Goal: Information Seeking & Learning: Learn about a topic

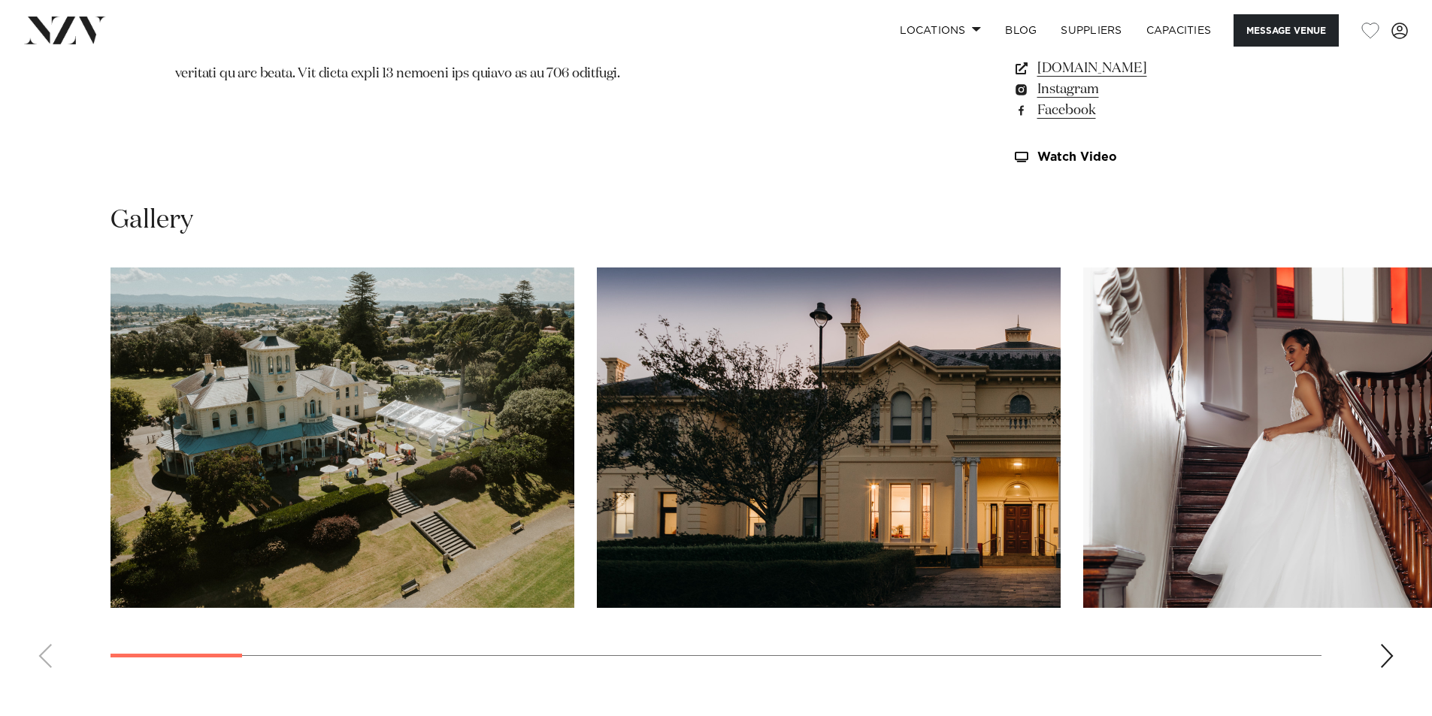
scroll to position [1448, 0]
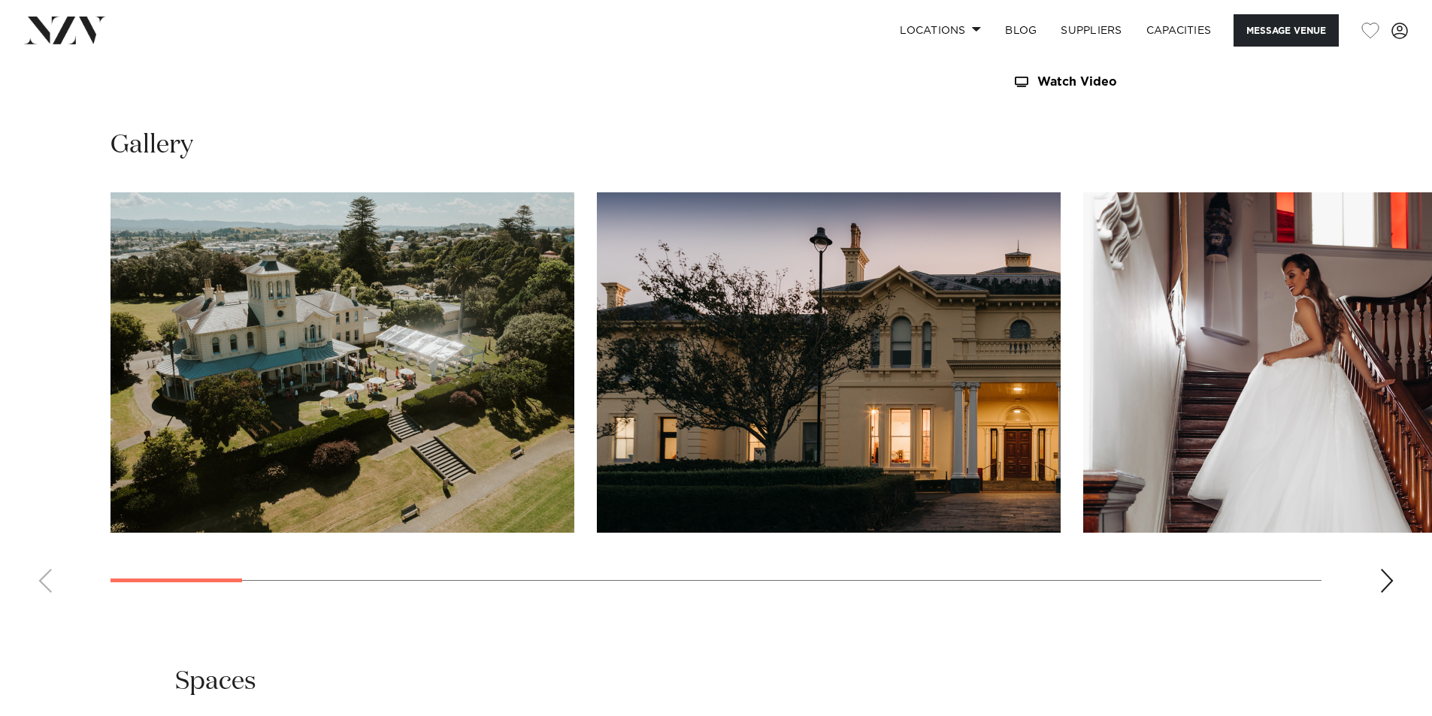
click at [1385, 573] on div "Next slide" at bounding box center [1386, 581] width 15 height 24
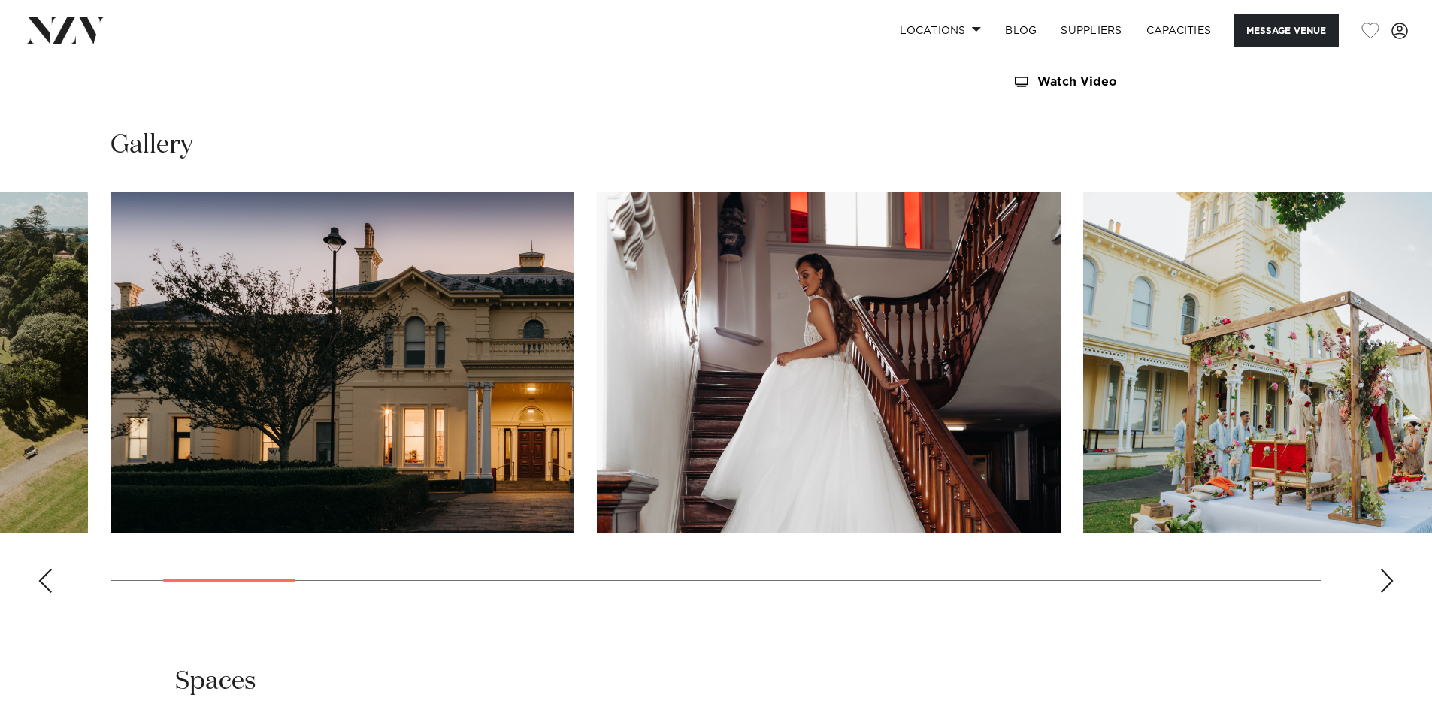
click at [1385, 573] on div "Next slide" at bounding box center [1386, 581] width 15 height 24
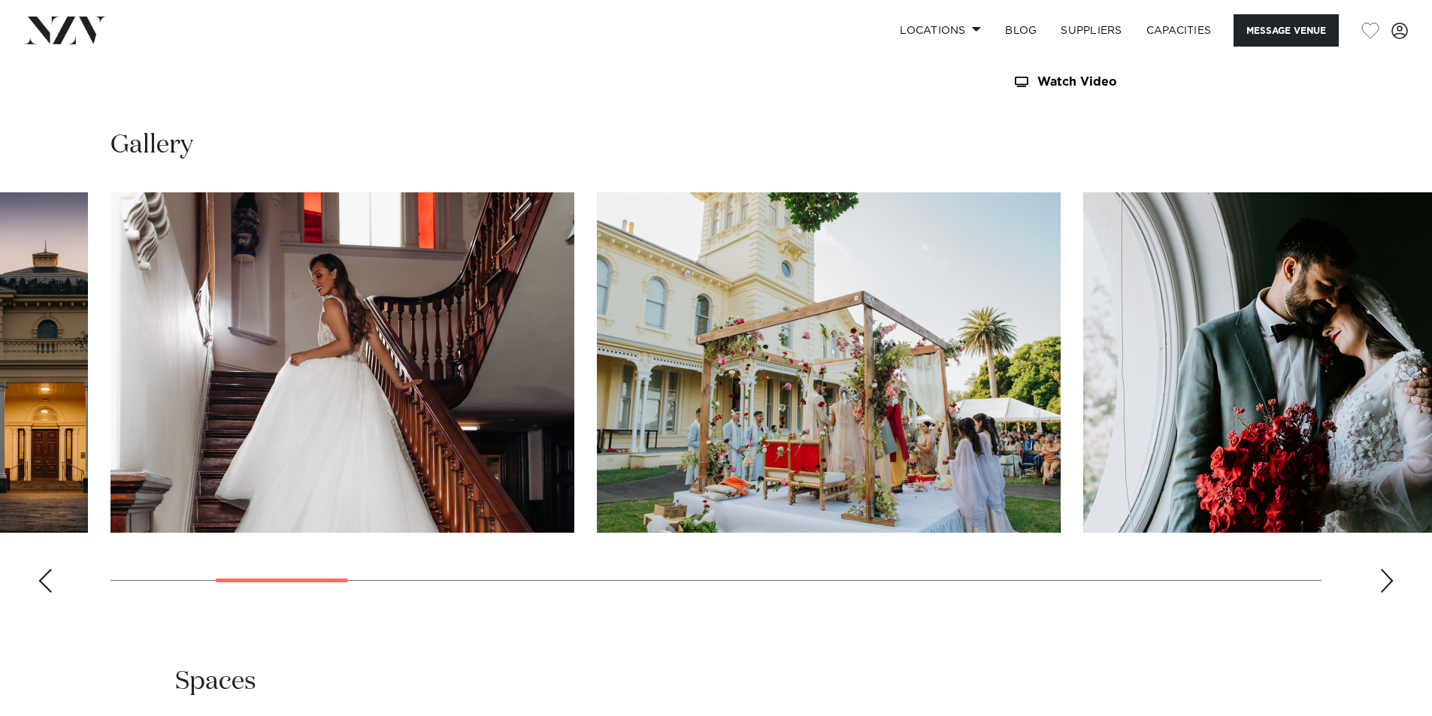
click at [1385, 573] on div "Next slide" at bounding box center [1386, 581] width 15 height 24
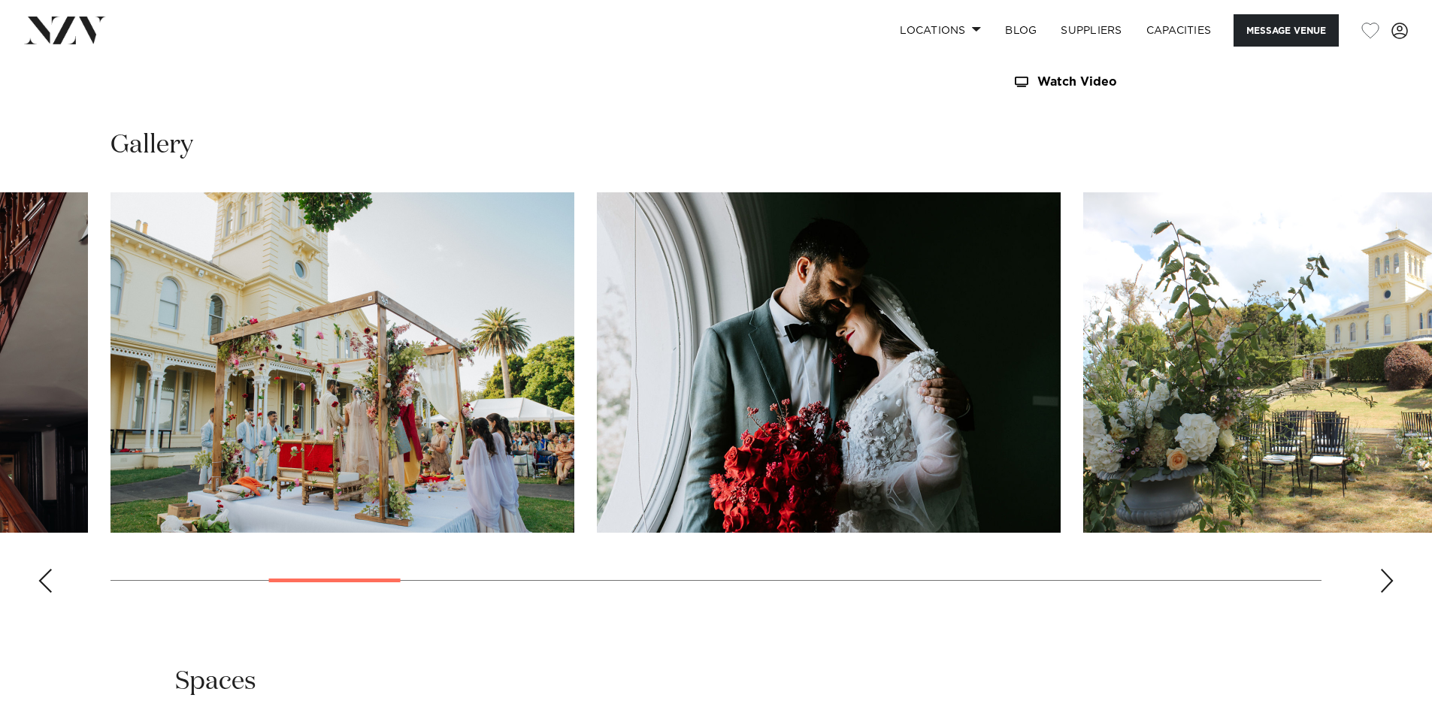
click at [1385, 573] on div "Next slide" at bounding box center [1386, 581] width 15 height 24
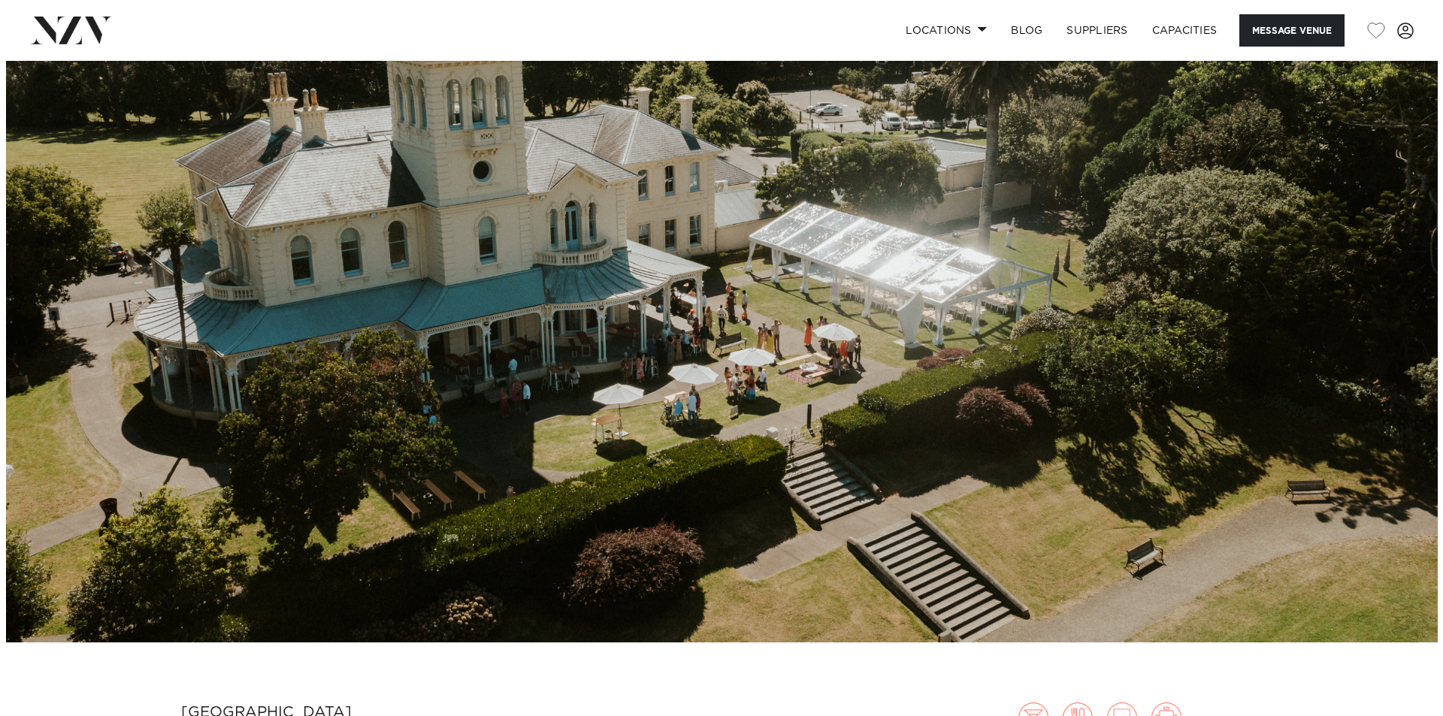
scroll to position [0, 0]
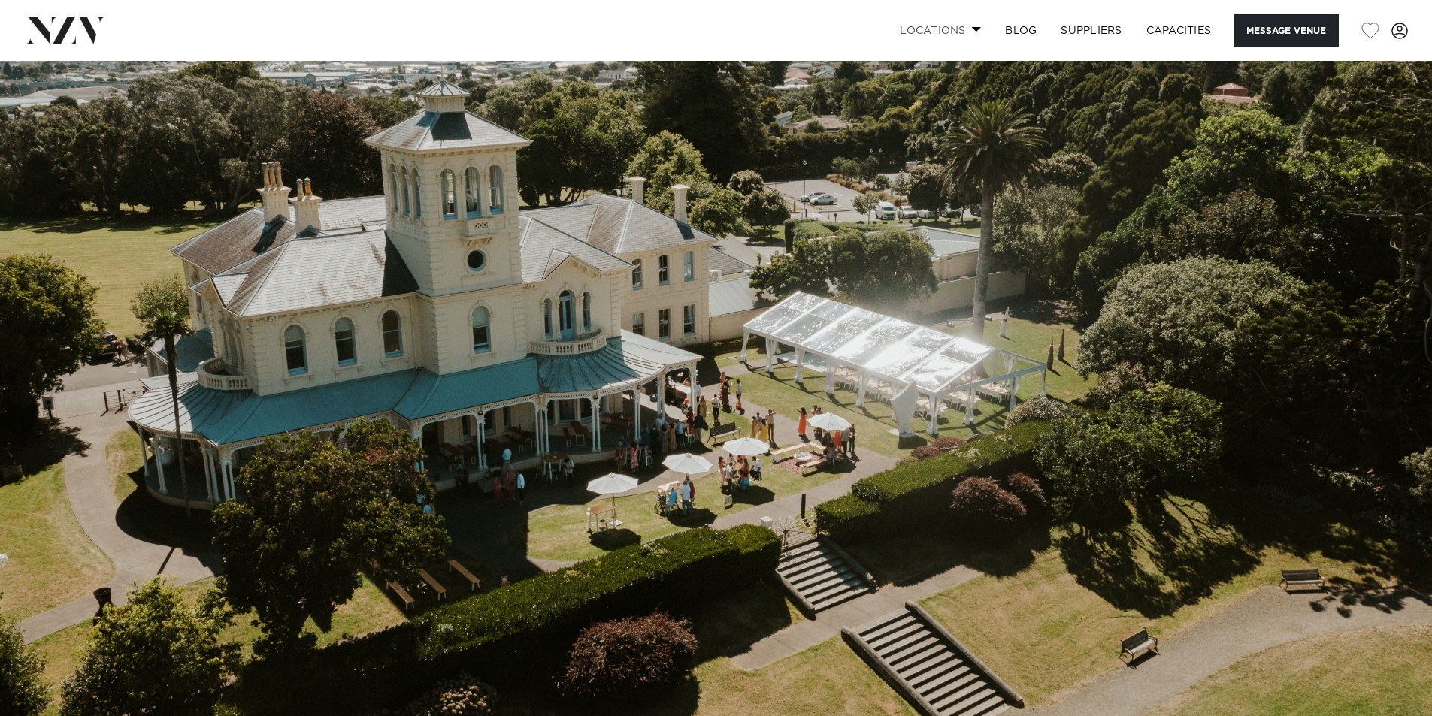
click at [960, 28] on link "Locations" at bounding box center [939, 30] width 105 height 32
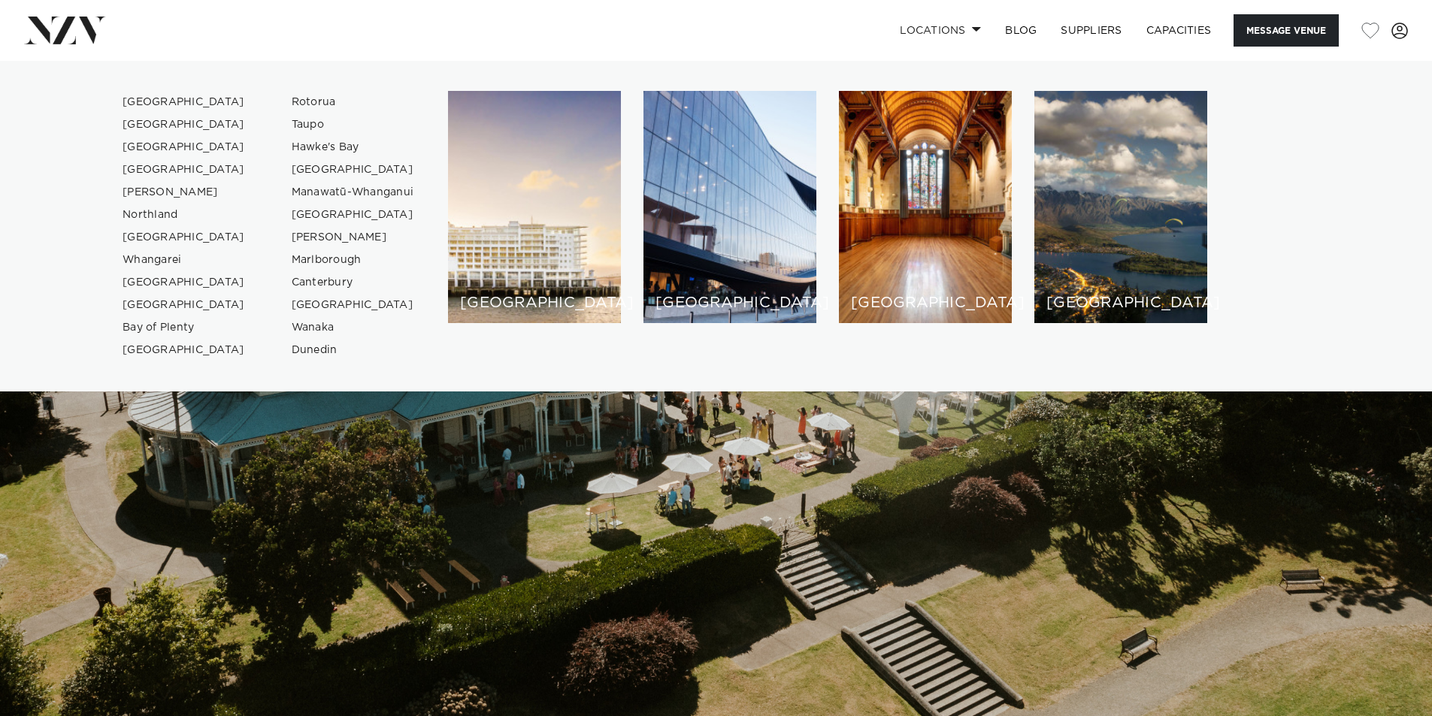
click at [132, 85] on ul "Auckland Wellington Christchurch Queenstown Hamilton Northland Bay of Islands W…" at bounding box center [716, 226] width 1432 height 331
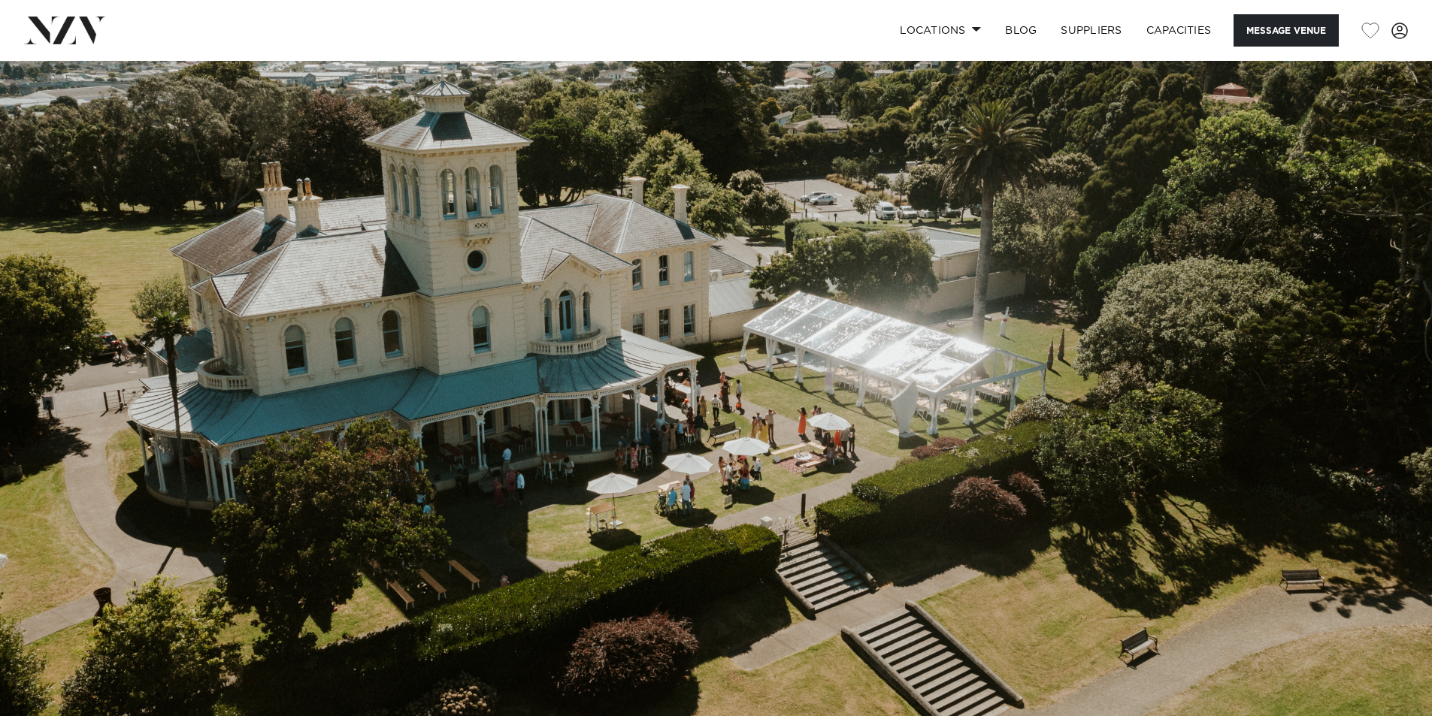
click at [132, 101] on img at bounding box center [716, 396] width 1432 height 671
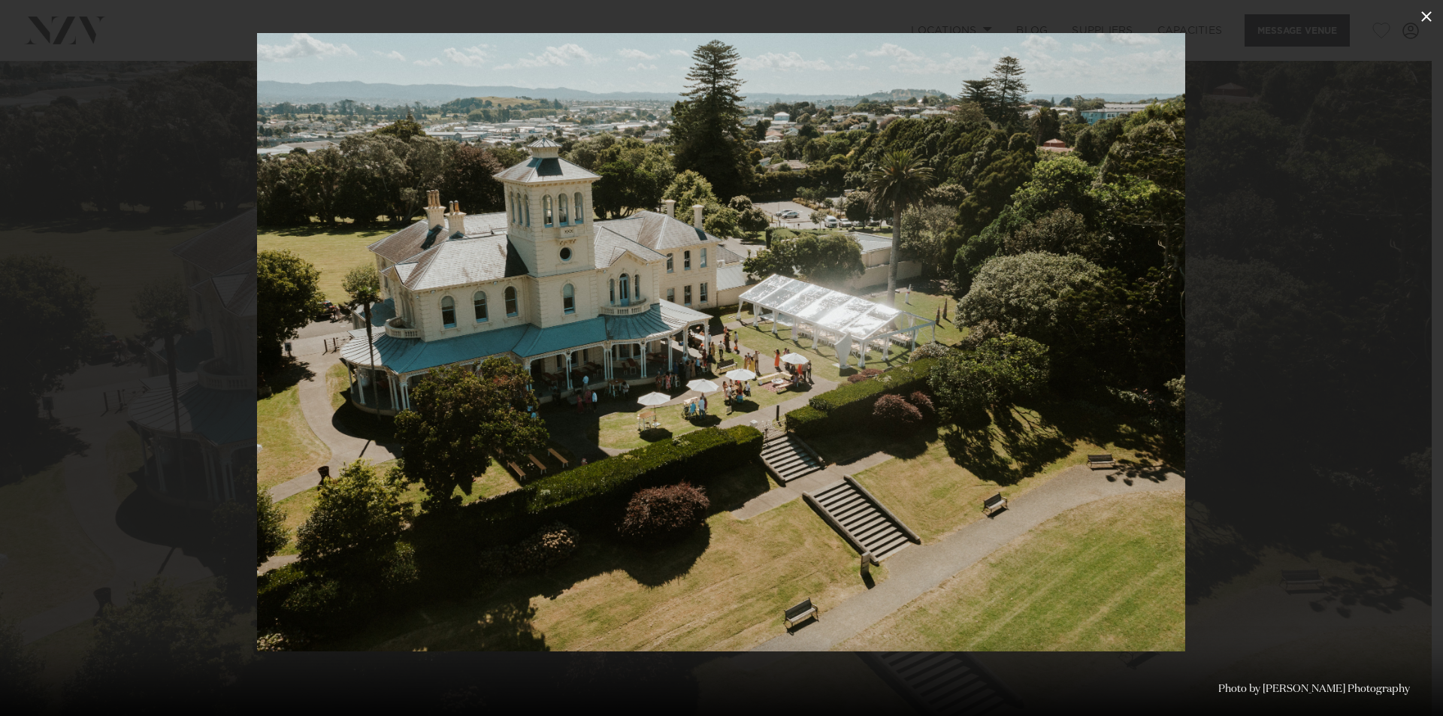
click at [1423, 16] on icon at bounding box center [1426, 17] width 18 height 18
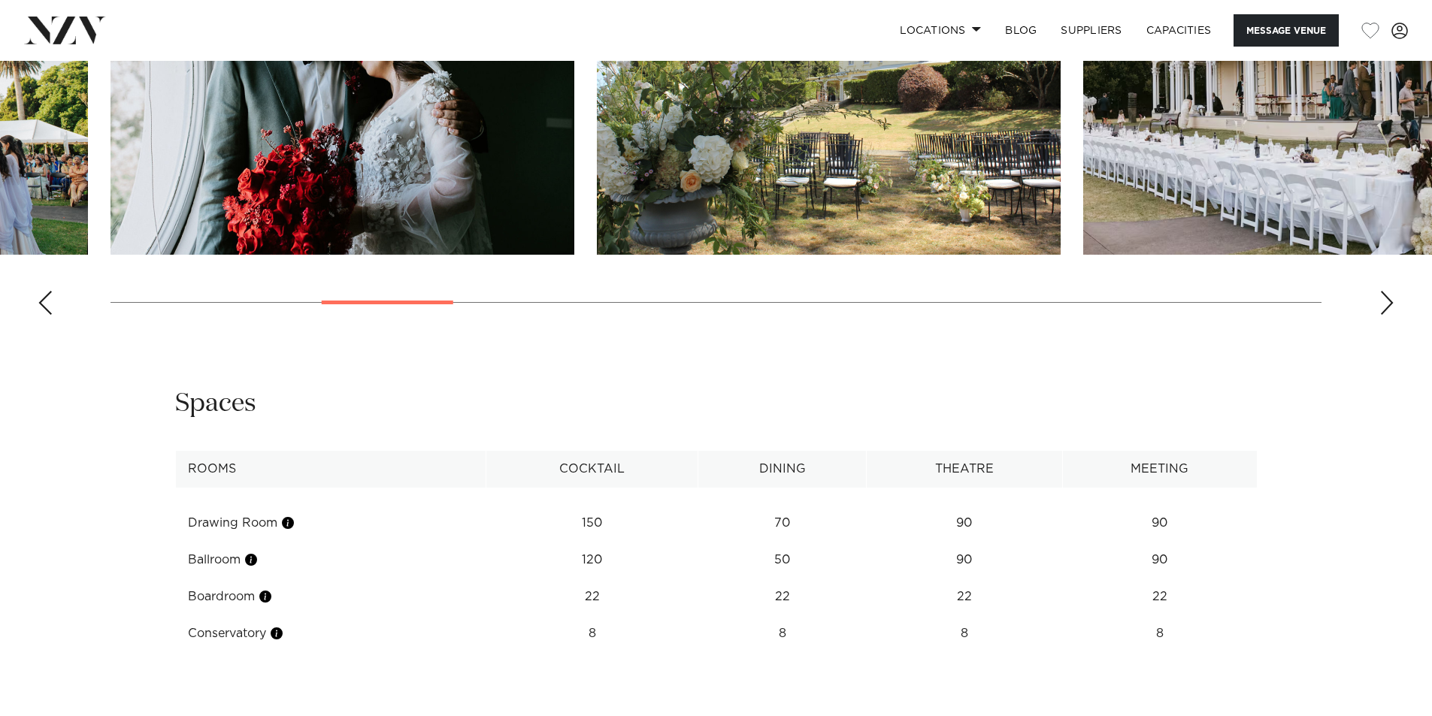
scroll to position [1879, 0]
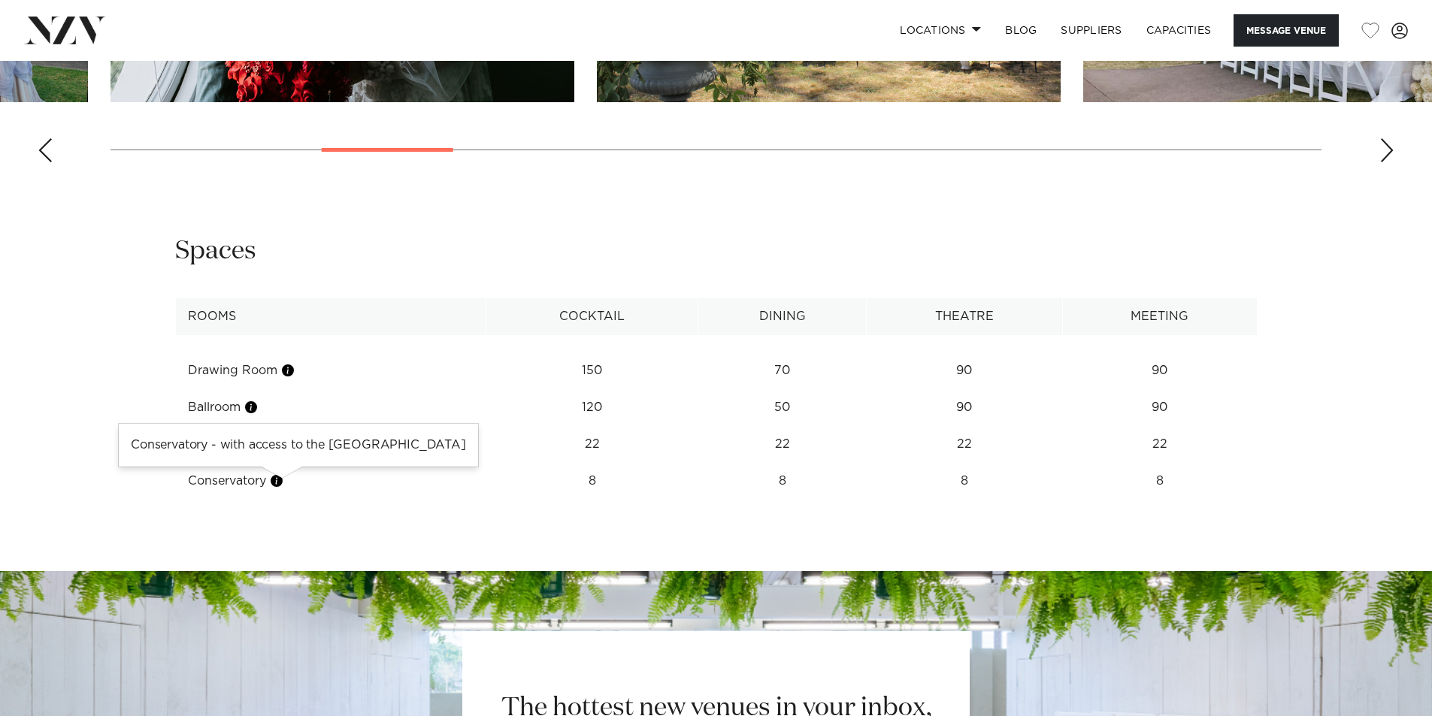
click at [280, 480] on button "button" at bounding box center [276, 480] width 15 height 15
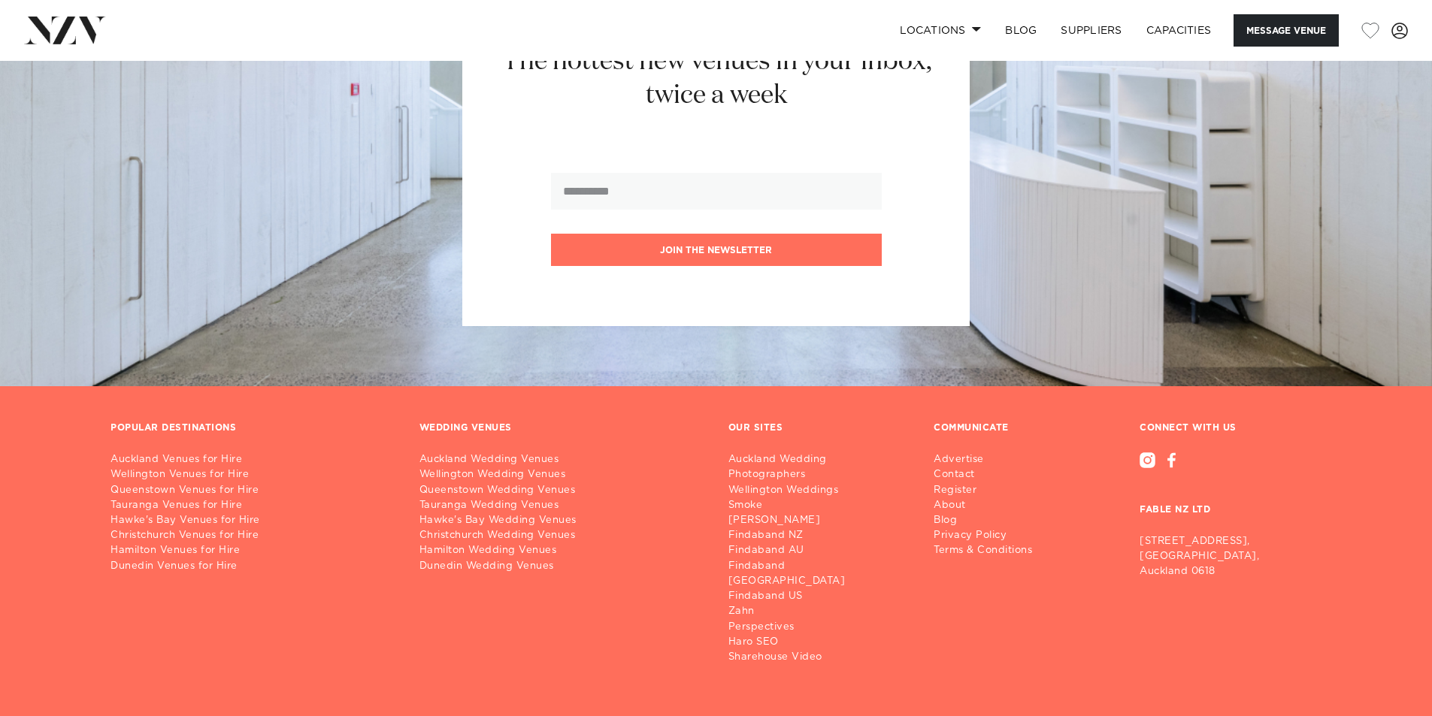
scroll to position [2575, 0]
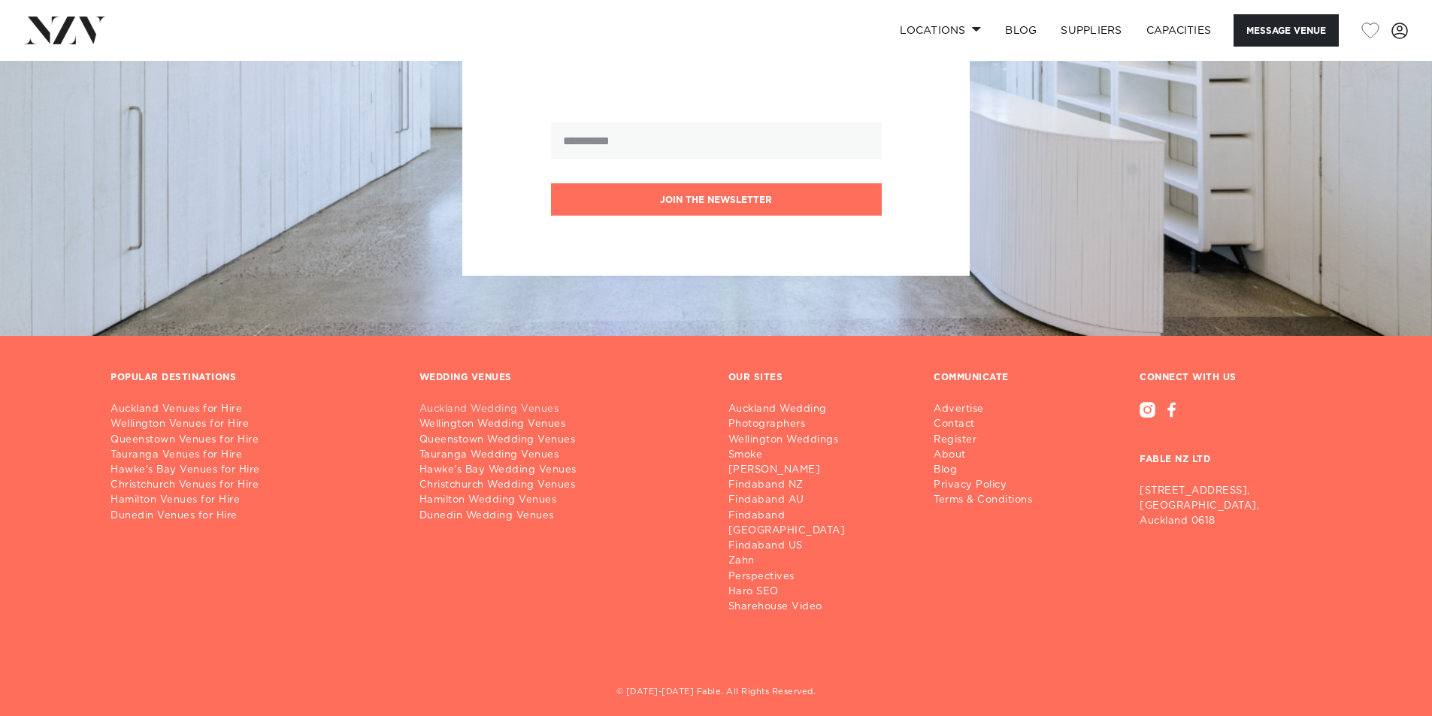
click at [527, 406] on link "Auckland Wedding Venues" at bounding box center [561, 409] width 285 height 15
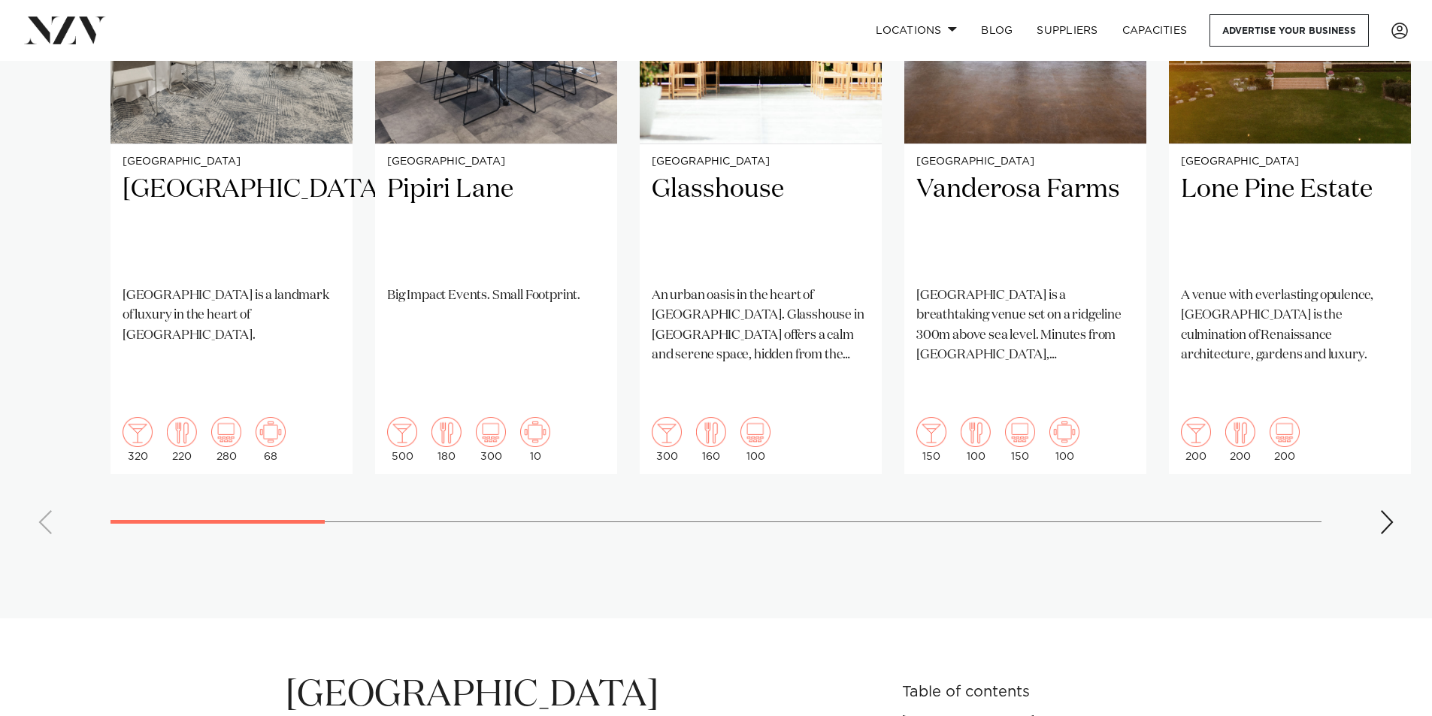
scroll to position [1278, 0]
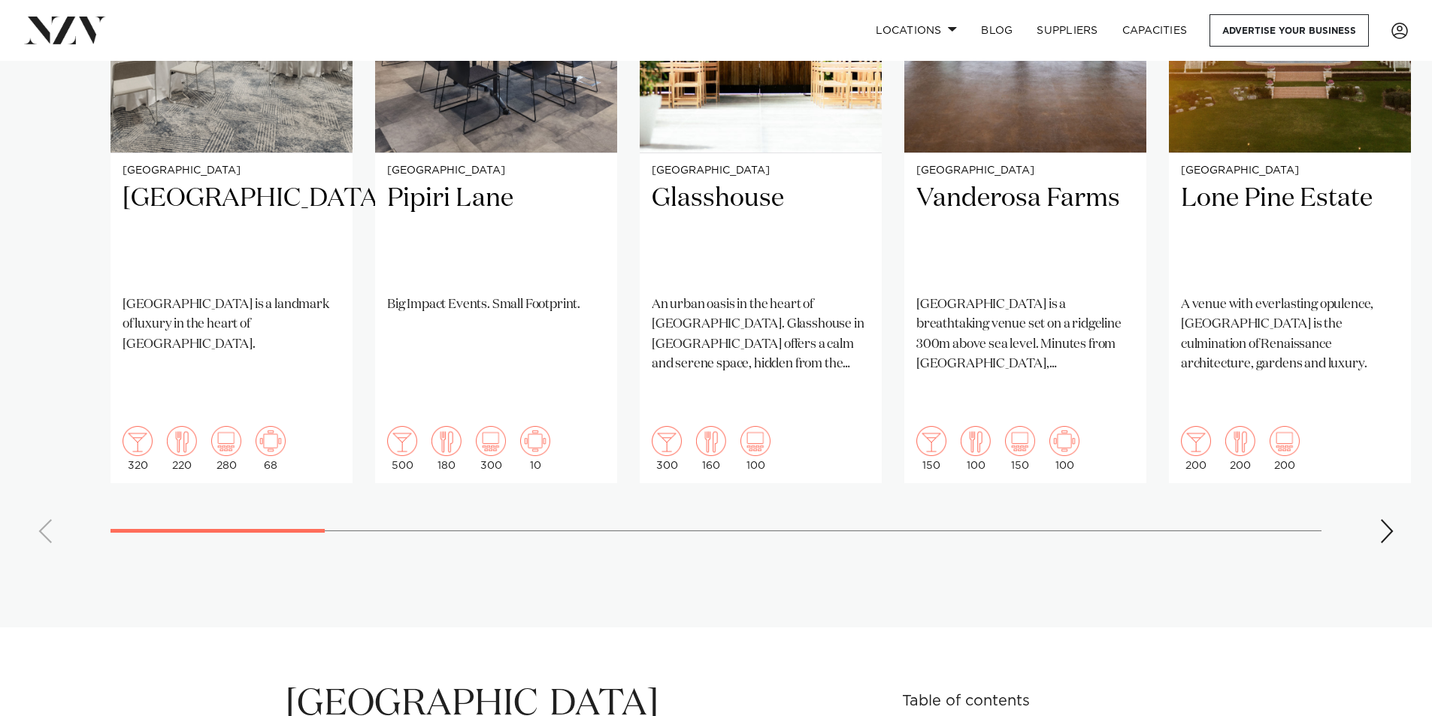
click at [1385, 519] on div "Next slide" at bounding box center [1386, 531] width 15 height 24
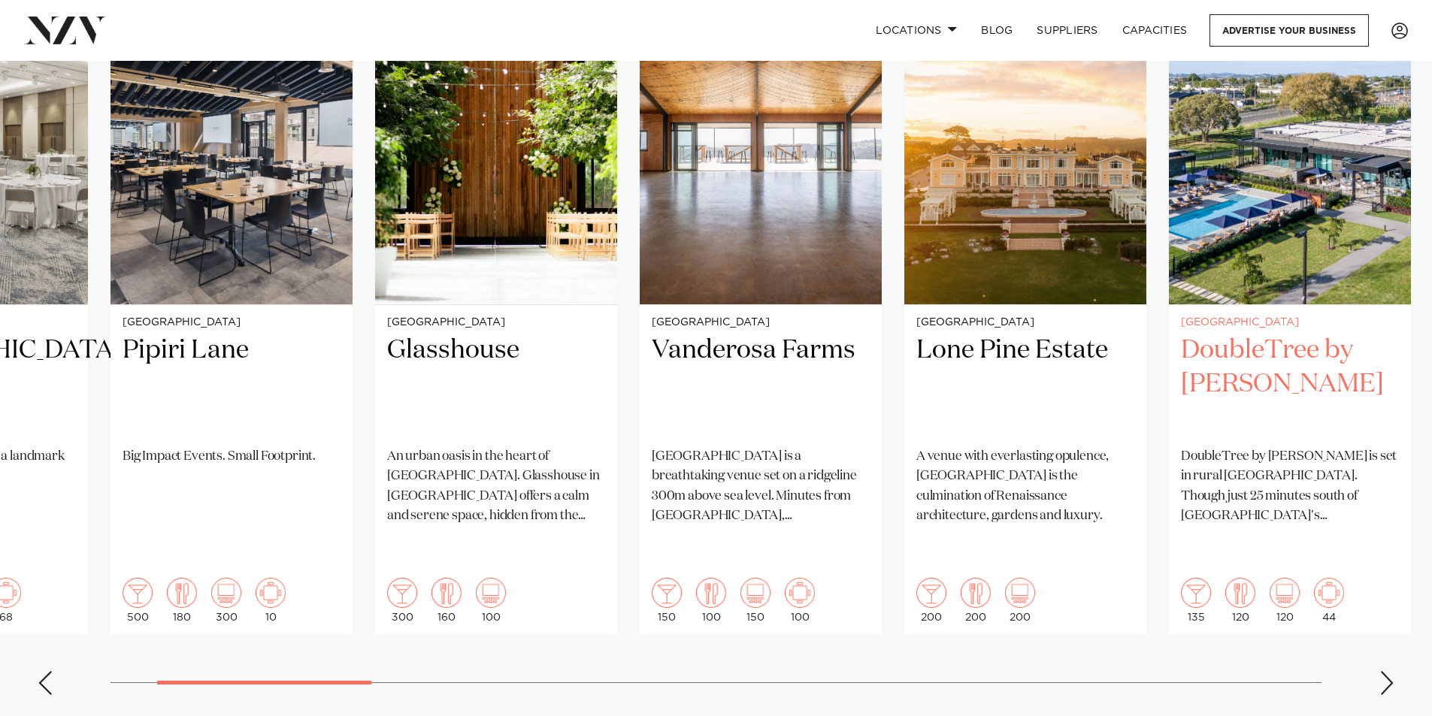
scroll to position [1127, 0]
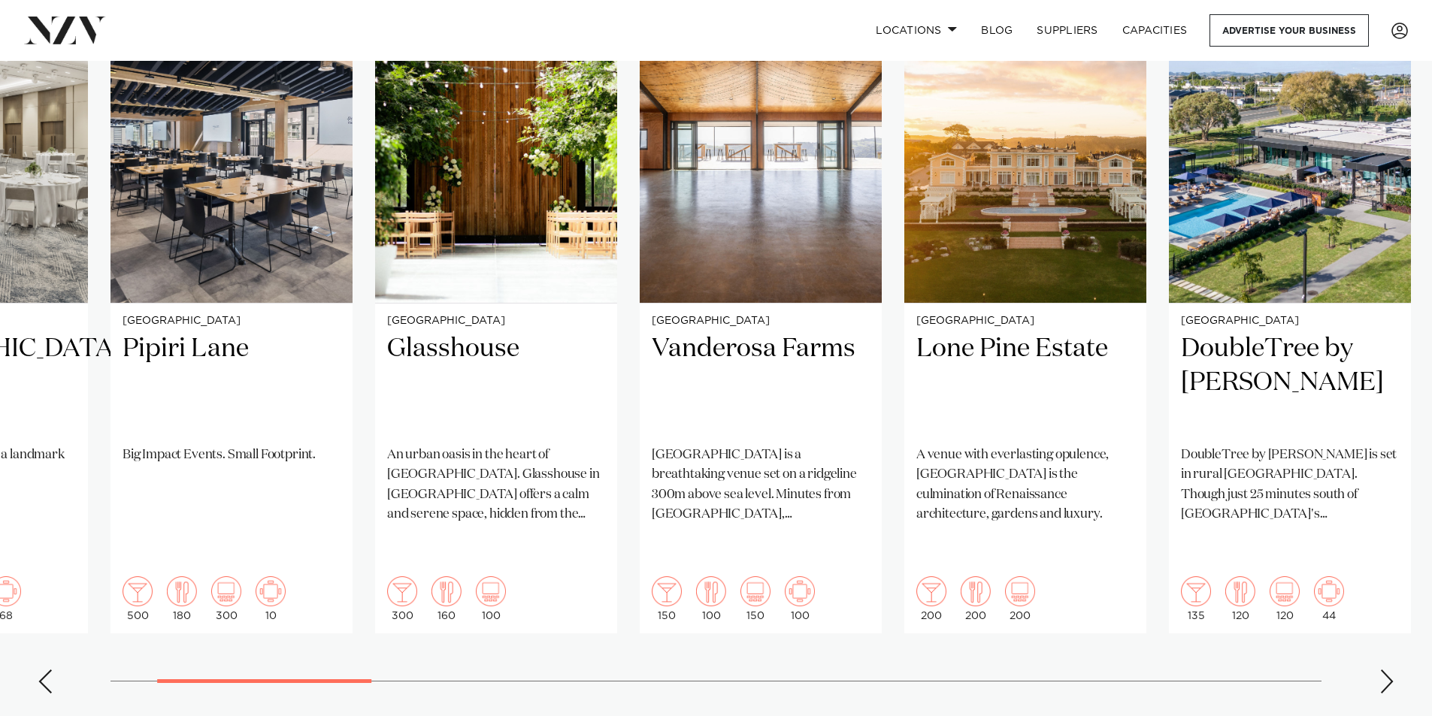
click at [1387, 670] on div "Next slide" at bounding box center [1386, 682] width 15 height 24
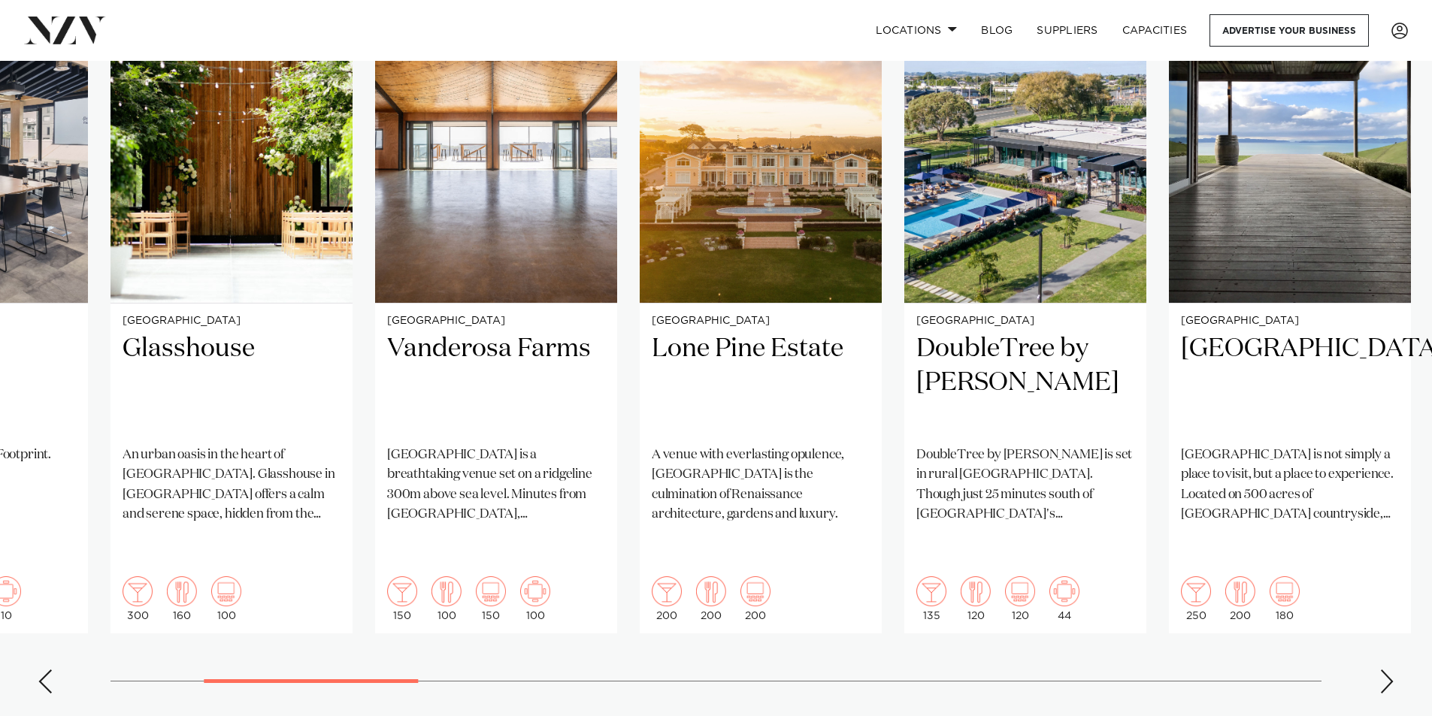
click at [1387, 670] on div "Next slide" at bounding box center [1386, 682] width 15 height 24
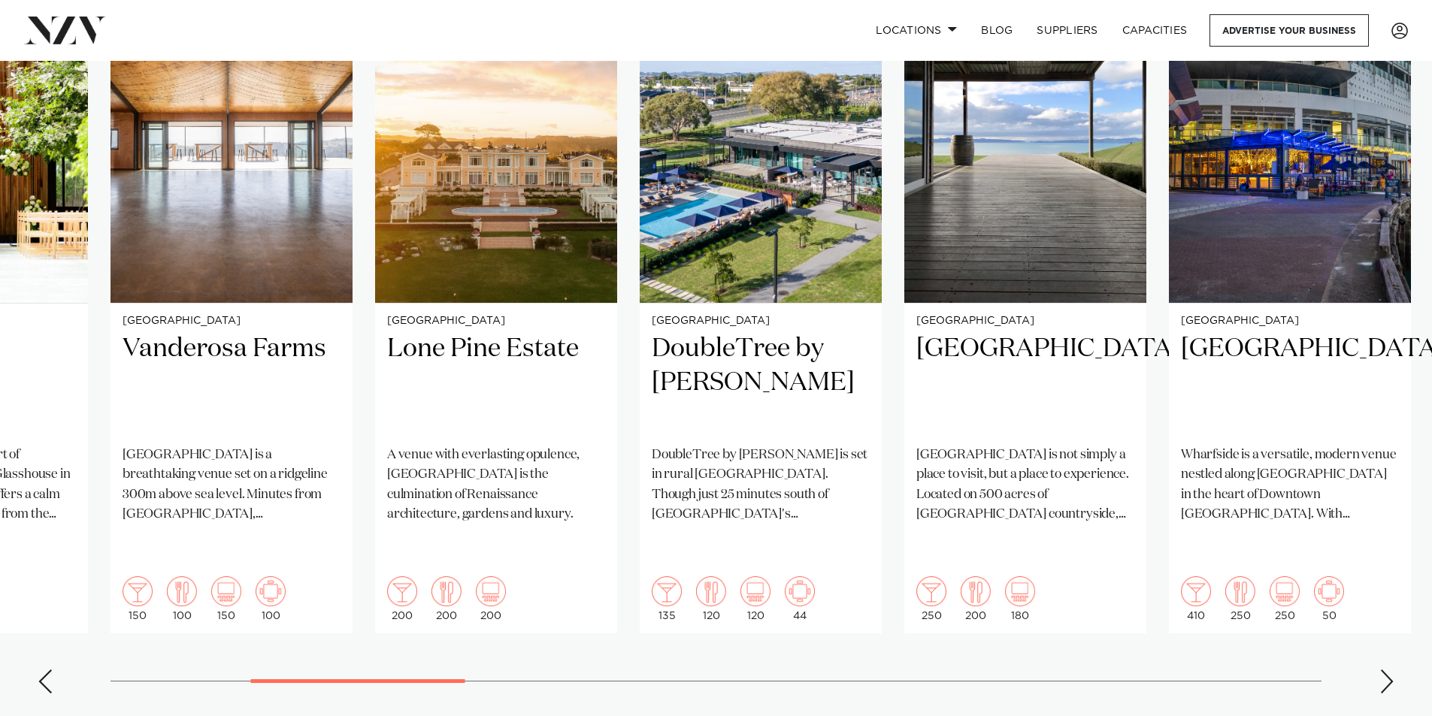
click at [1387, 670] on div "Next slide" at bounding box center [1386, 682] width 15 height 24
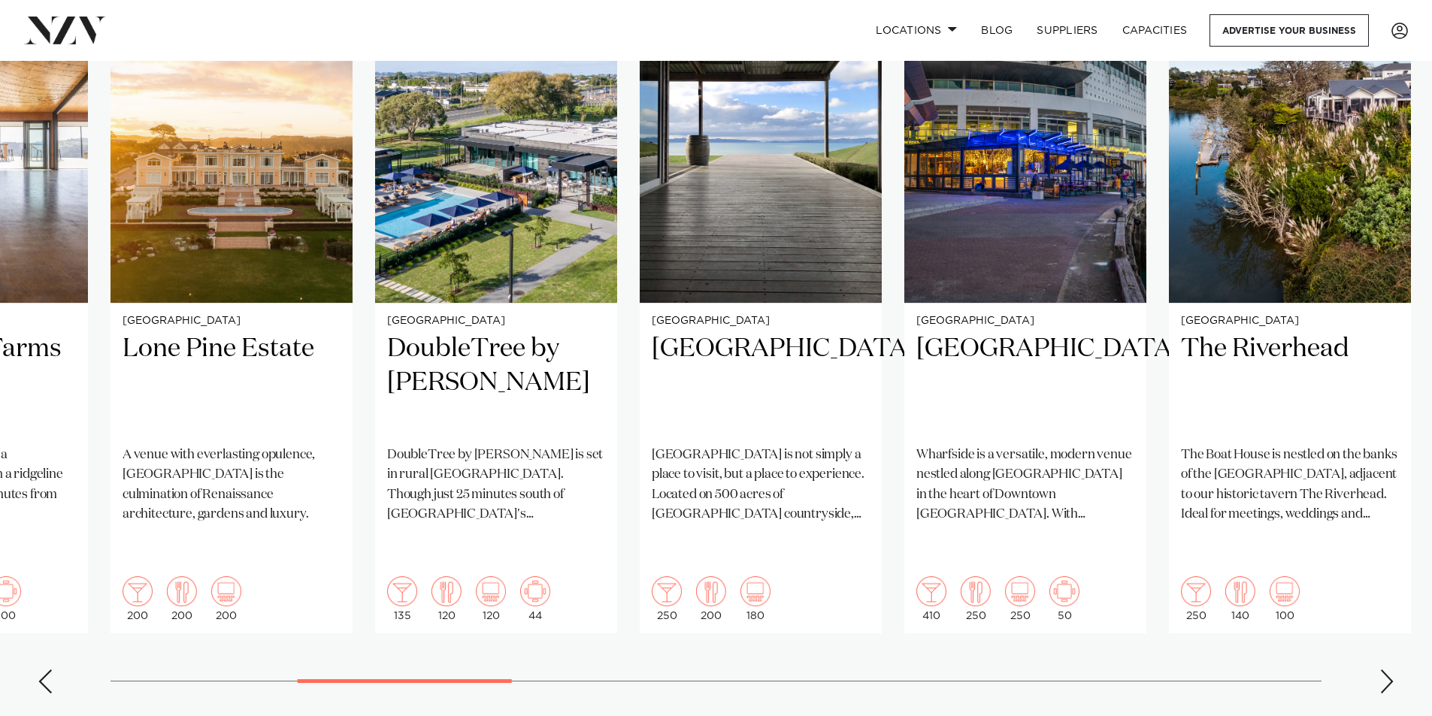
click at [1387, 670] on div "Next slide" at bounding box center [1386, 682] width 15 height 24
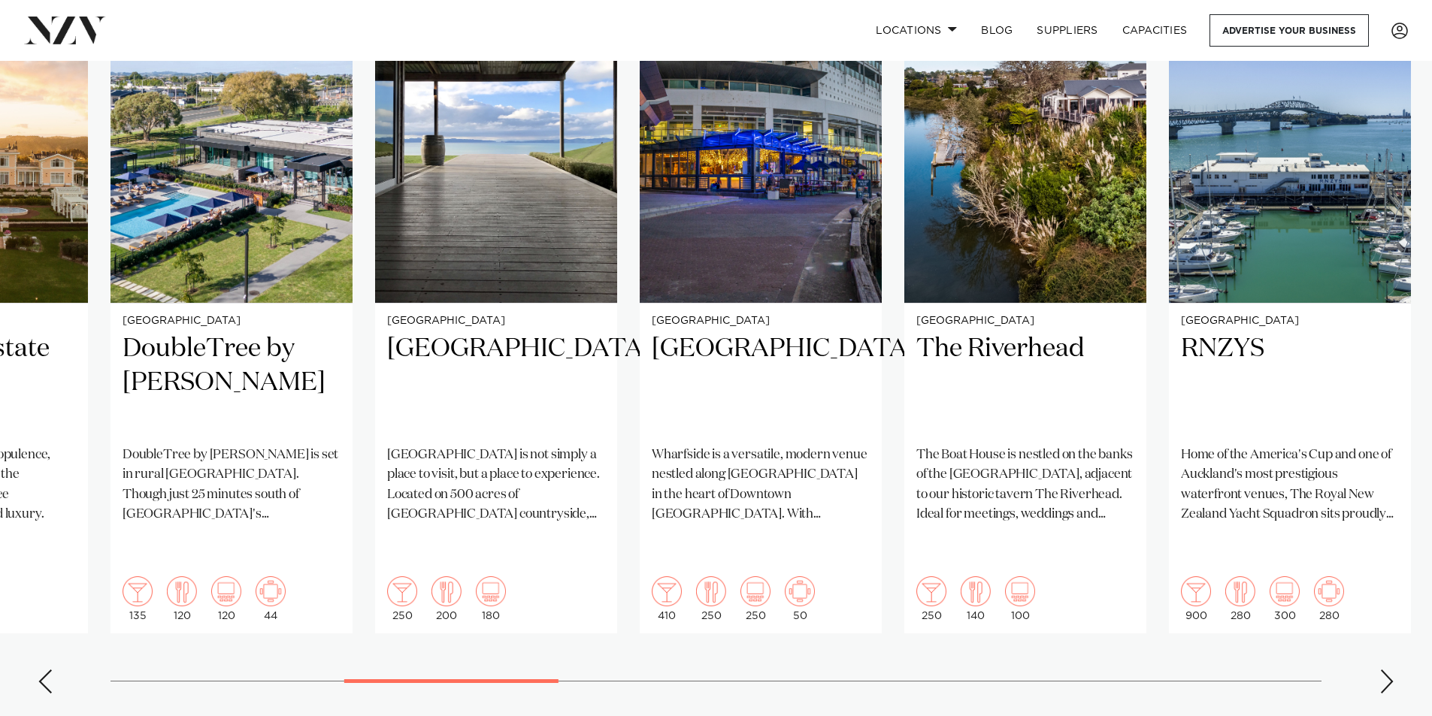
click at [1387, 670] on div "Next slide" at bounding box center [1386, 682] width 15 height 24
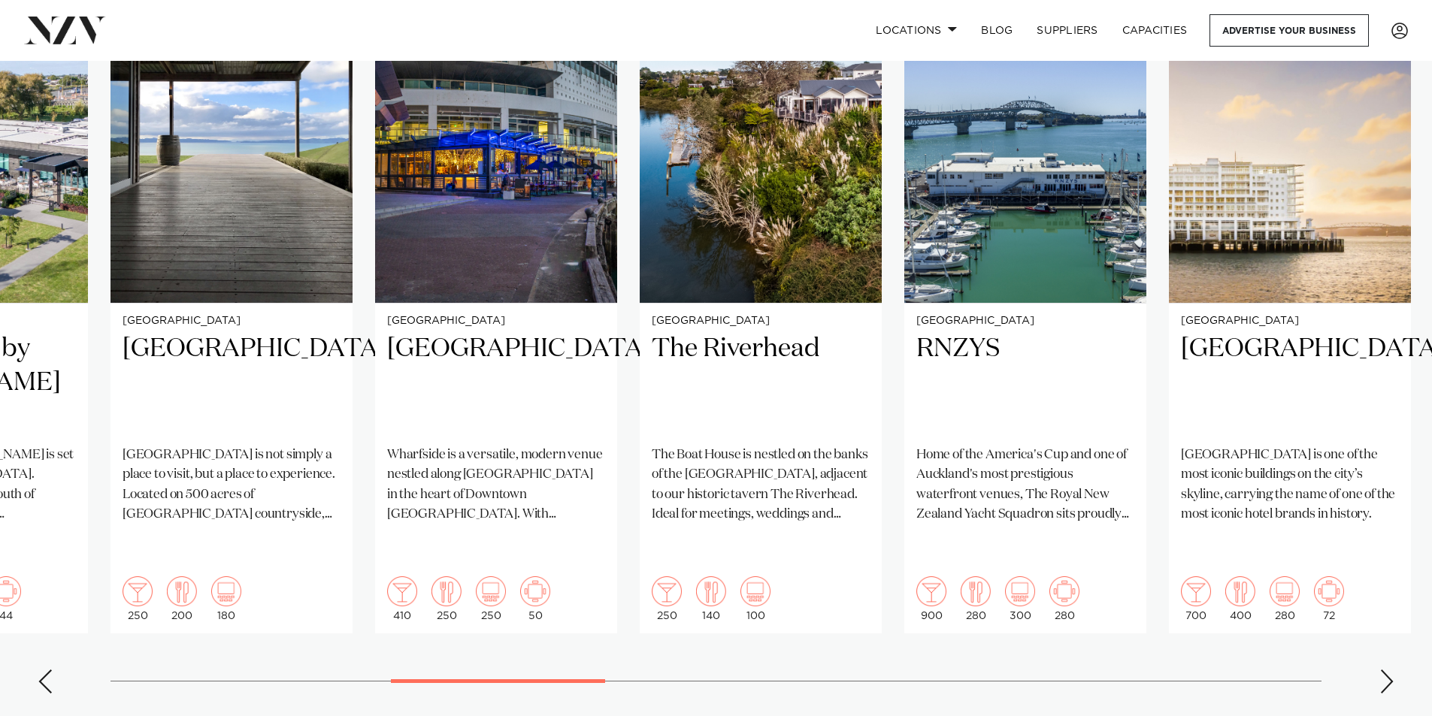
click at [1387, 670] on div "Next slide" at bounding box center [1386, 682] width 15 height 24
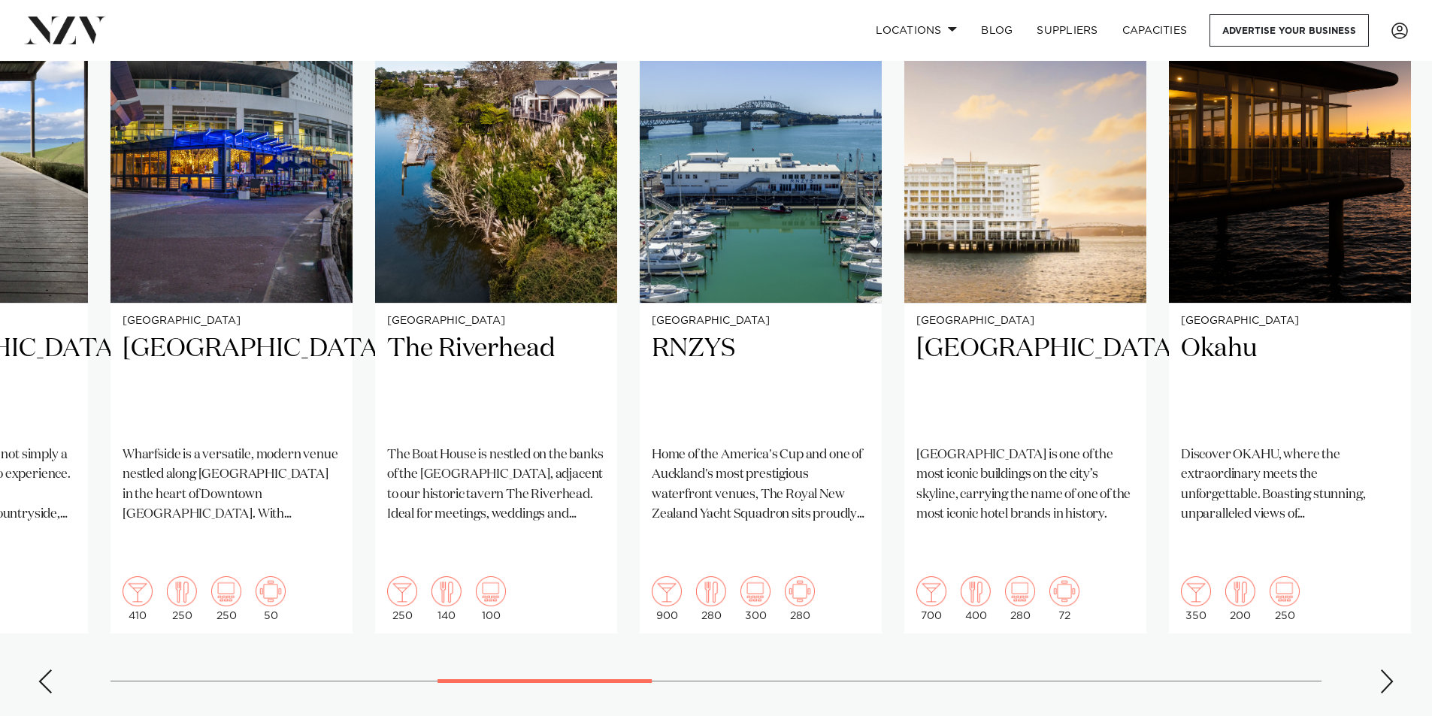
click at [1387, 670] on div "Next slide" at bounding box center [1386, 682] width 15 height 24
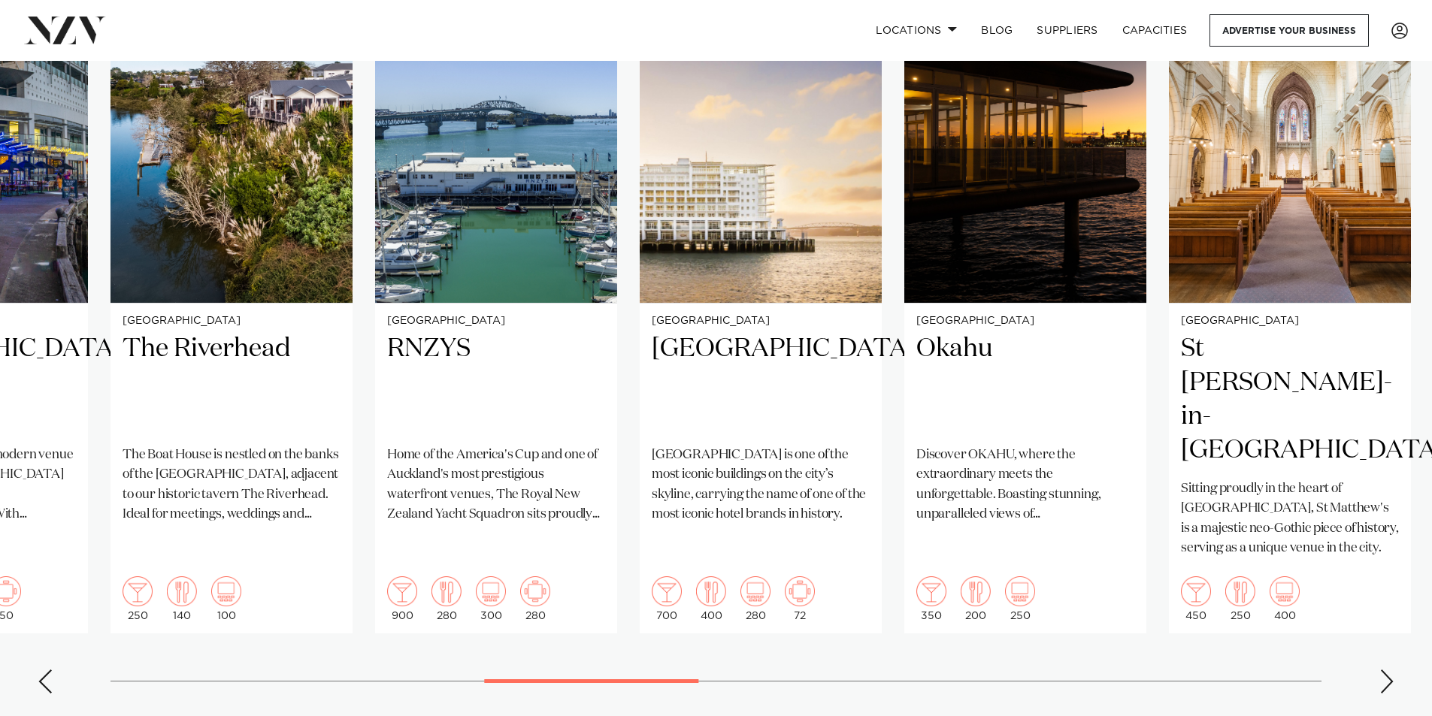
click at [1387, 670] on div "Next slide" at bounding box center [1386, 682] width 15 height 24
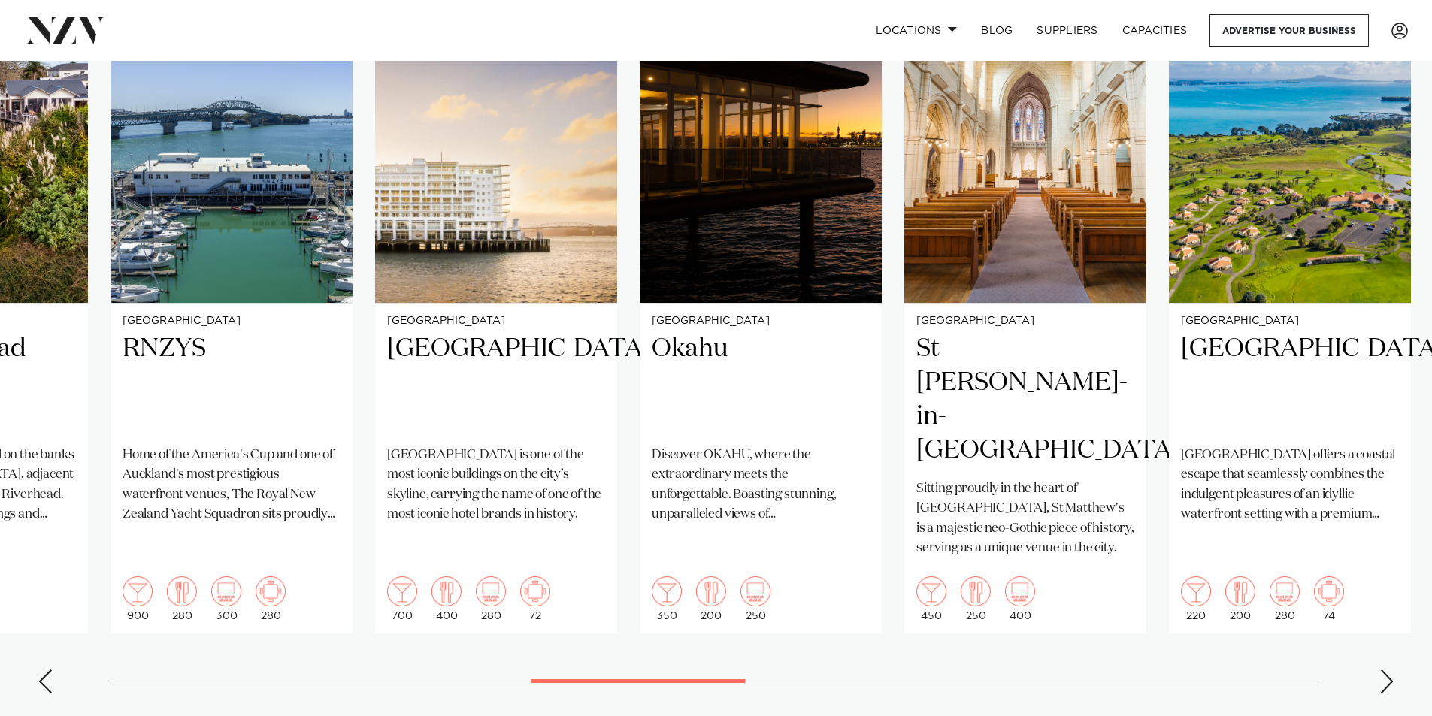
click at [1387, 670] on div "Next slide" at bounding box center [1386, 682] width 15 height 24
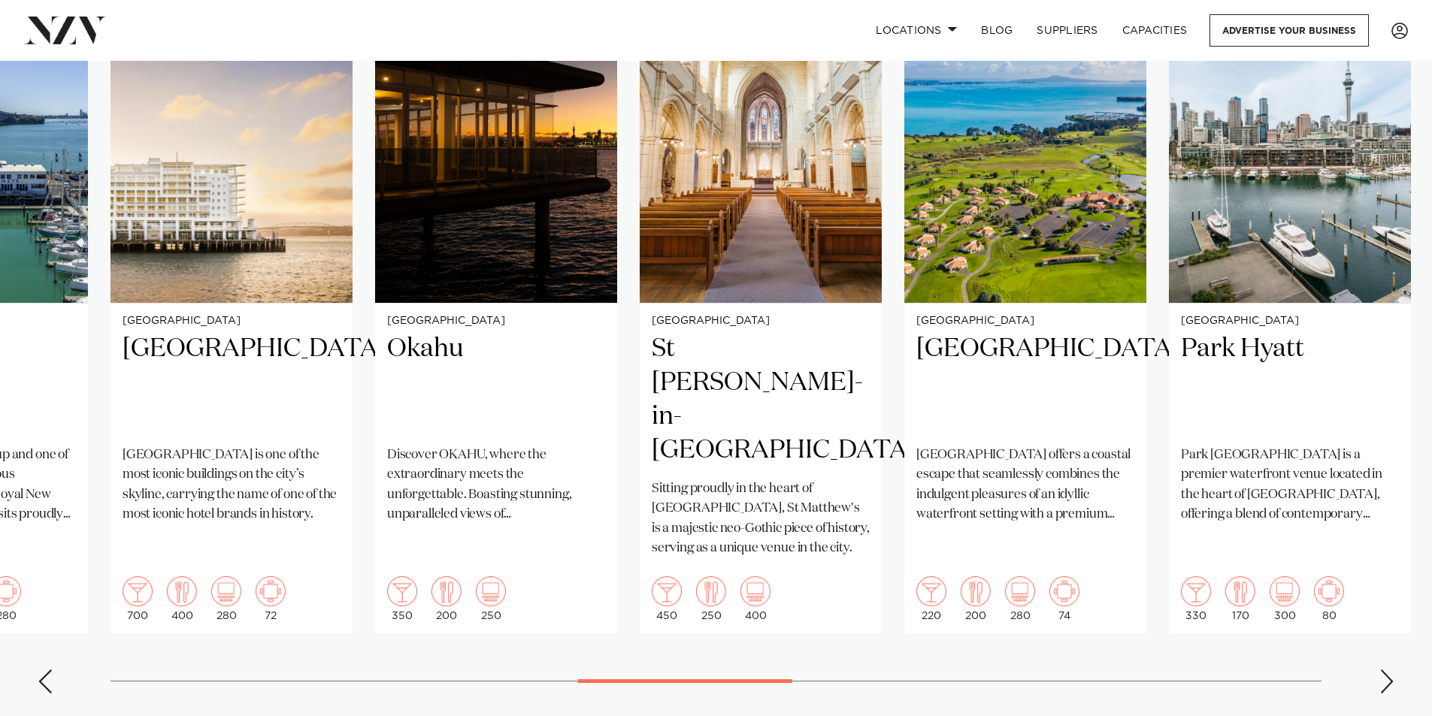
click at [1387, 670] on div "Next slide" at bounding box center [1386, 682] width 15 height 24
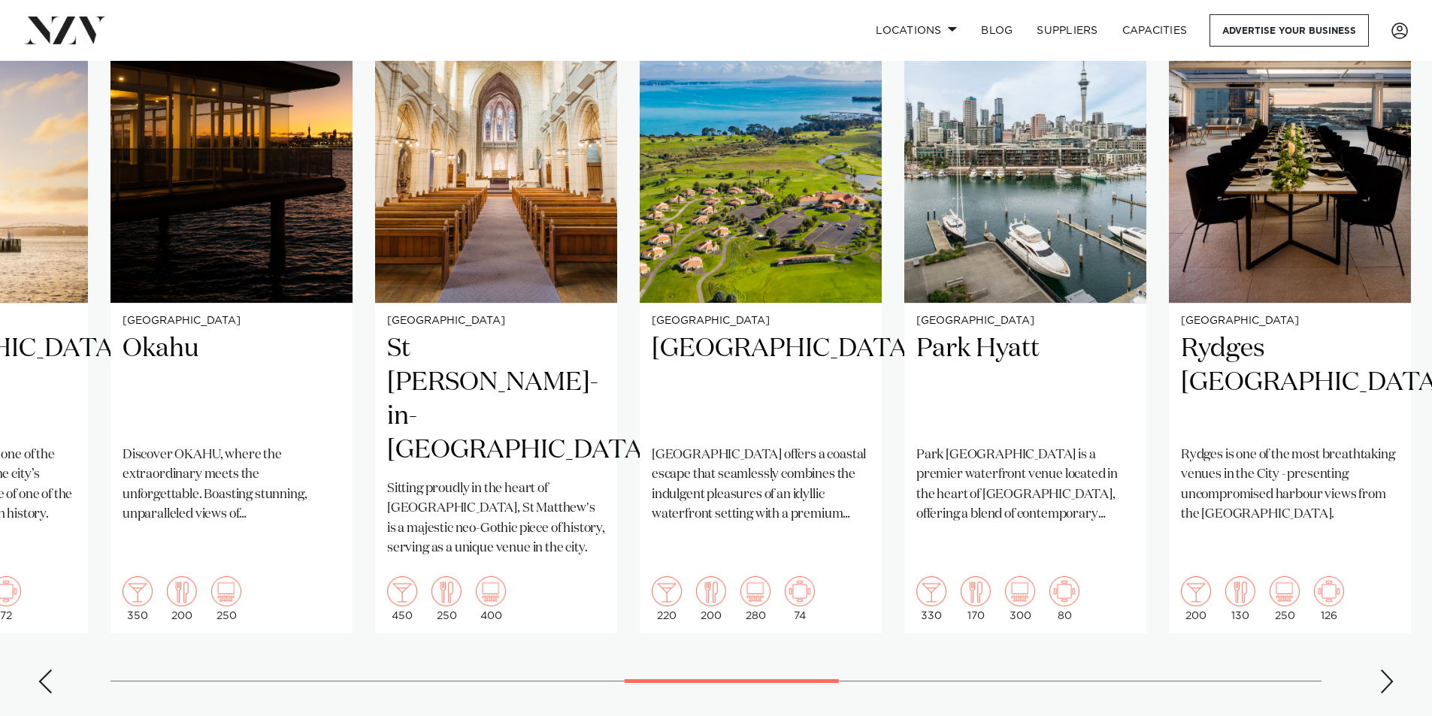
click at [1387, 670] on div "Next slide" at bounding box center [1386, 682] width 15 height 24
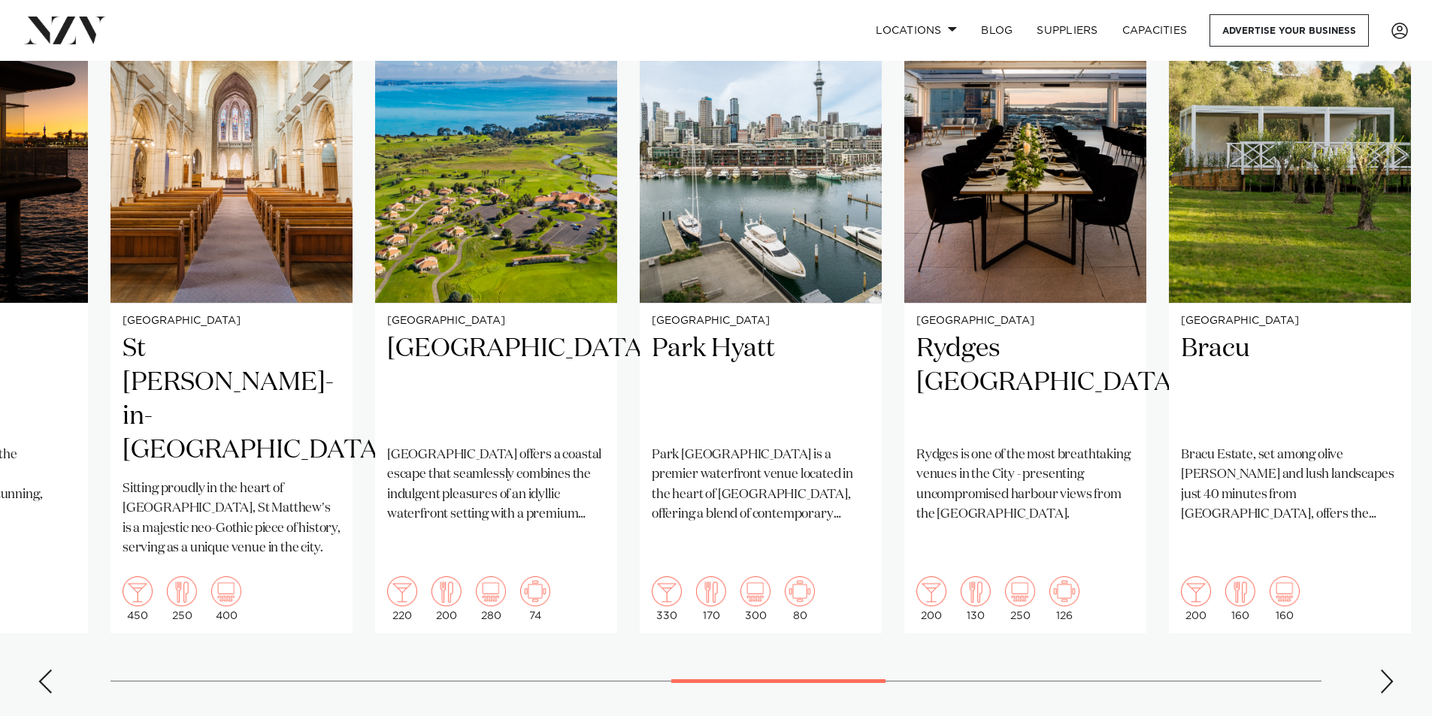
click at [1387, 670] on div "Next slide" at bounding box center [1386, 682] width 15 height 24
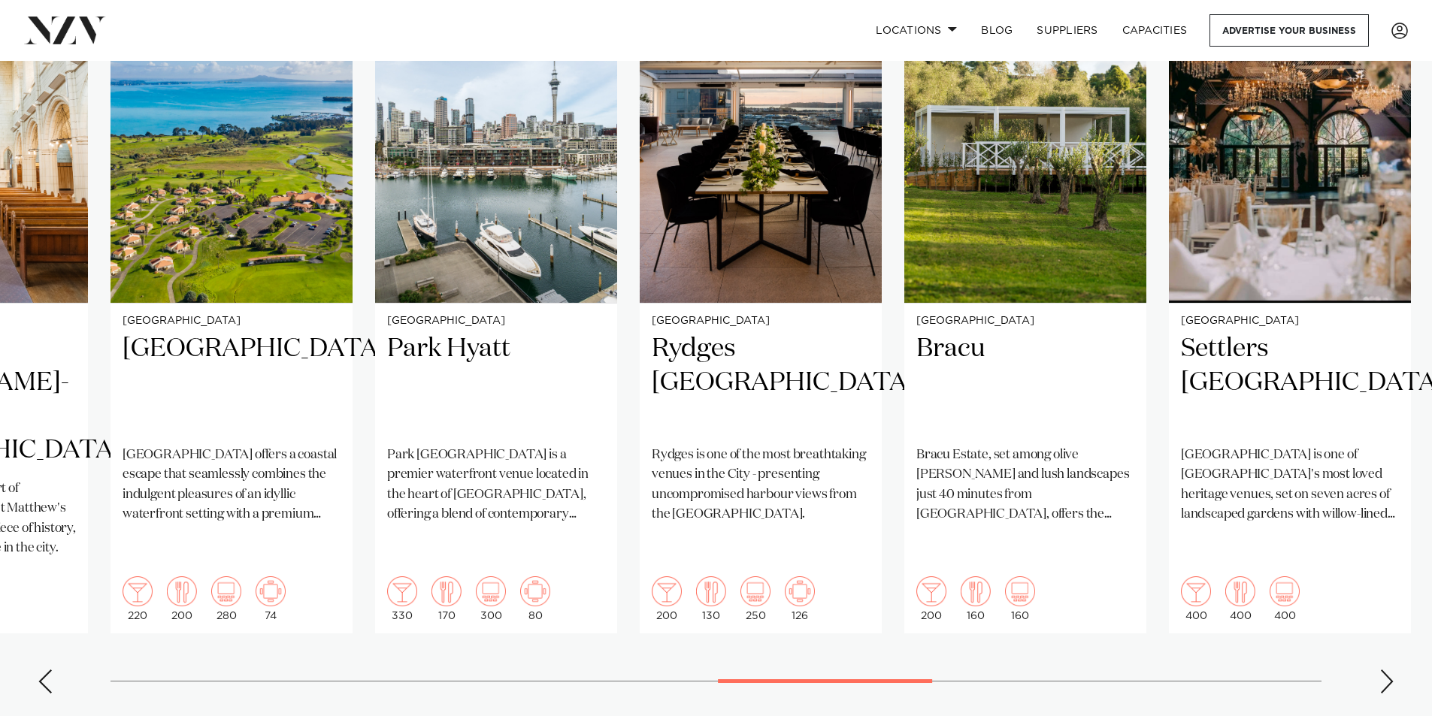
click at [1387, 670] on div "Next slide" at bounding box center [1386, 682] width 15 height 24
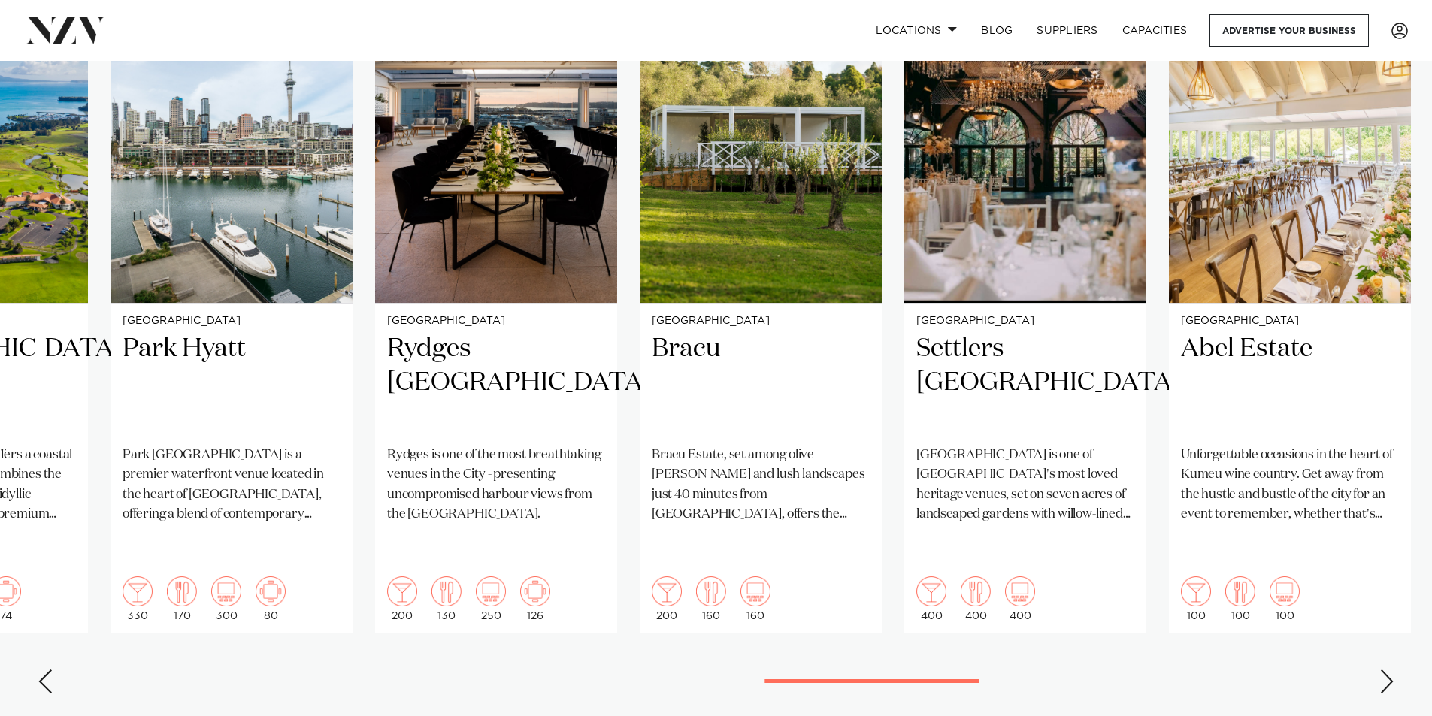
click at [1387, 670] on div "Next slide" at bounding box center [1386, 682] width 15 height 24
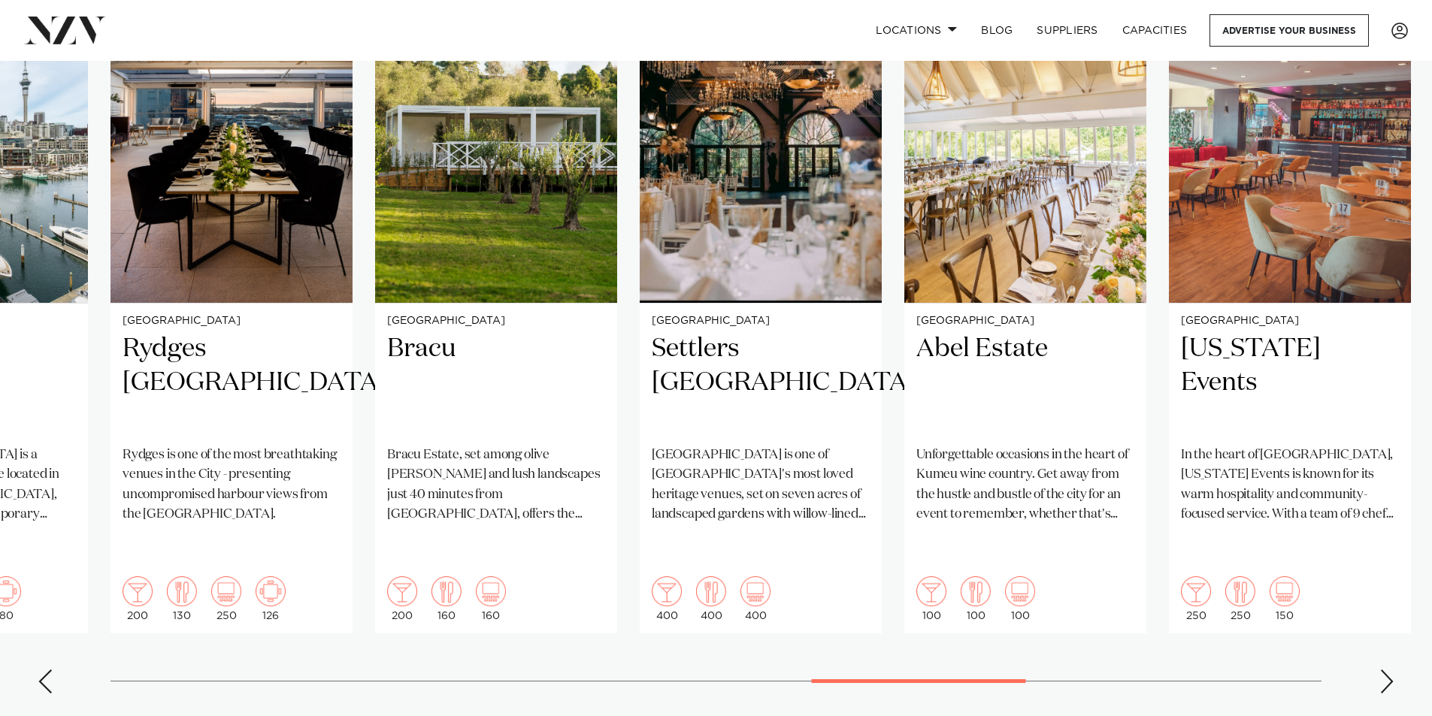
click at [1387, 670] on div "Next slide" at bounding box center [1386, 682] width 15 height 24
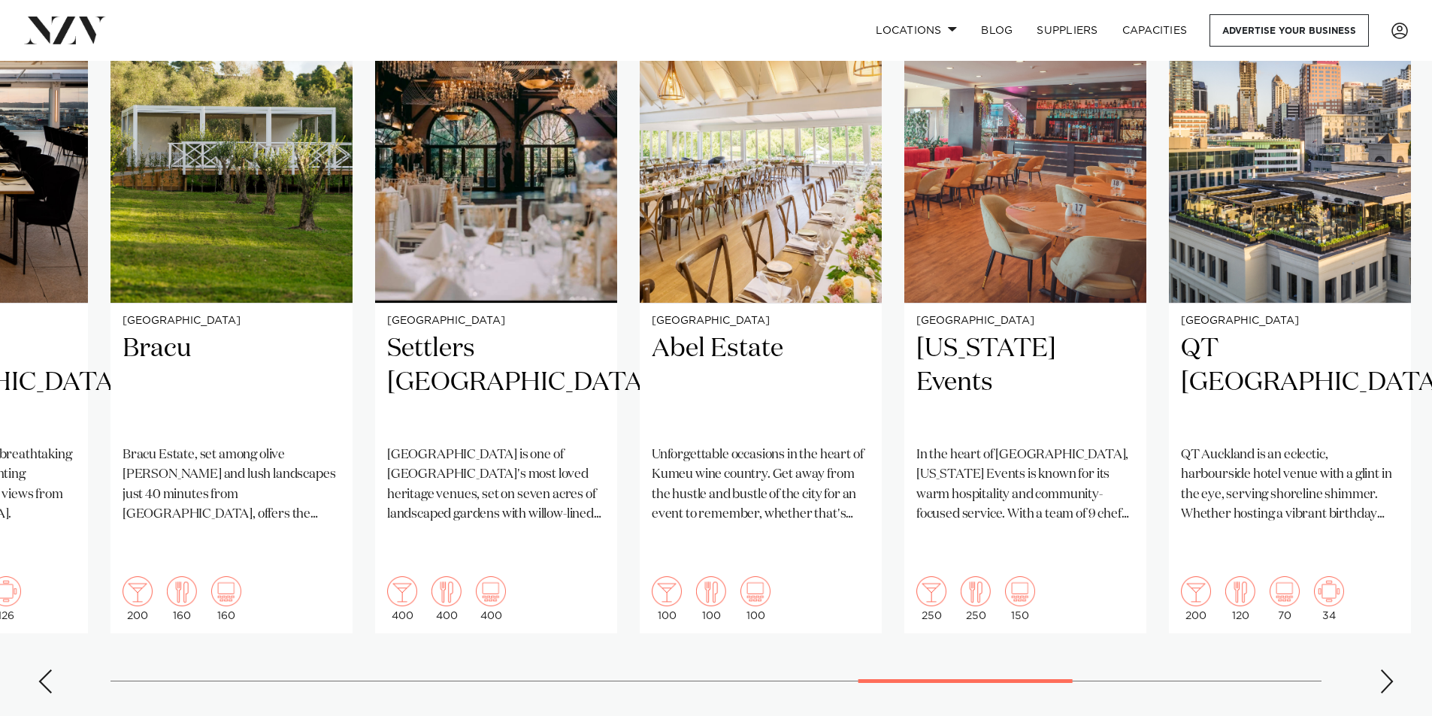
click at [1387, 670] on div "Next slide" at bounding box center [1386, 682] width 15 height 24
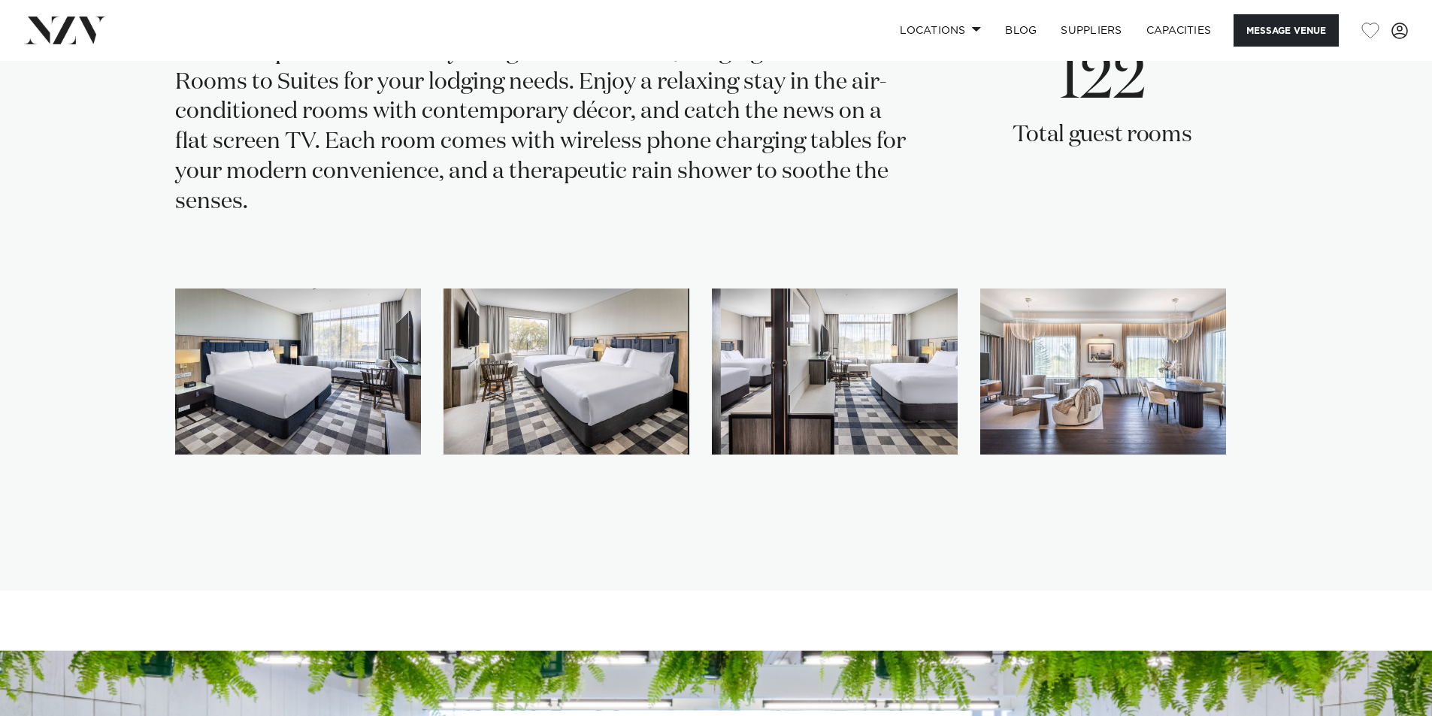
scroll to position [2630, 0]
